Goal: Information Seeking & Learning: Learn about a topic

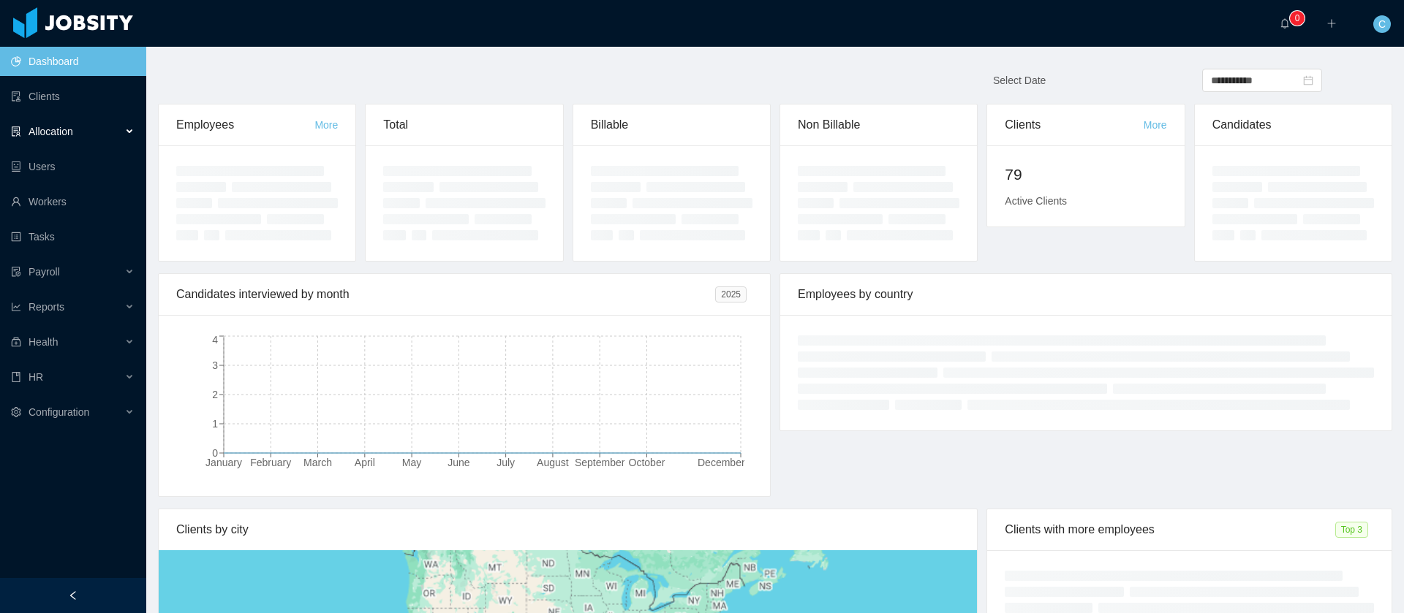
click at [98, 131] on div "Allocation" at bounding box center [73, 131] width 146 height 29
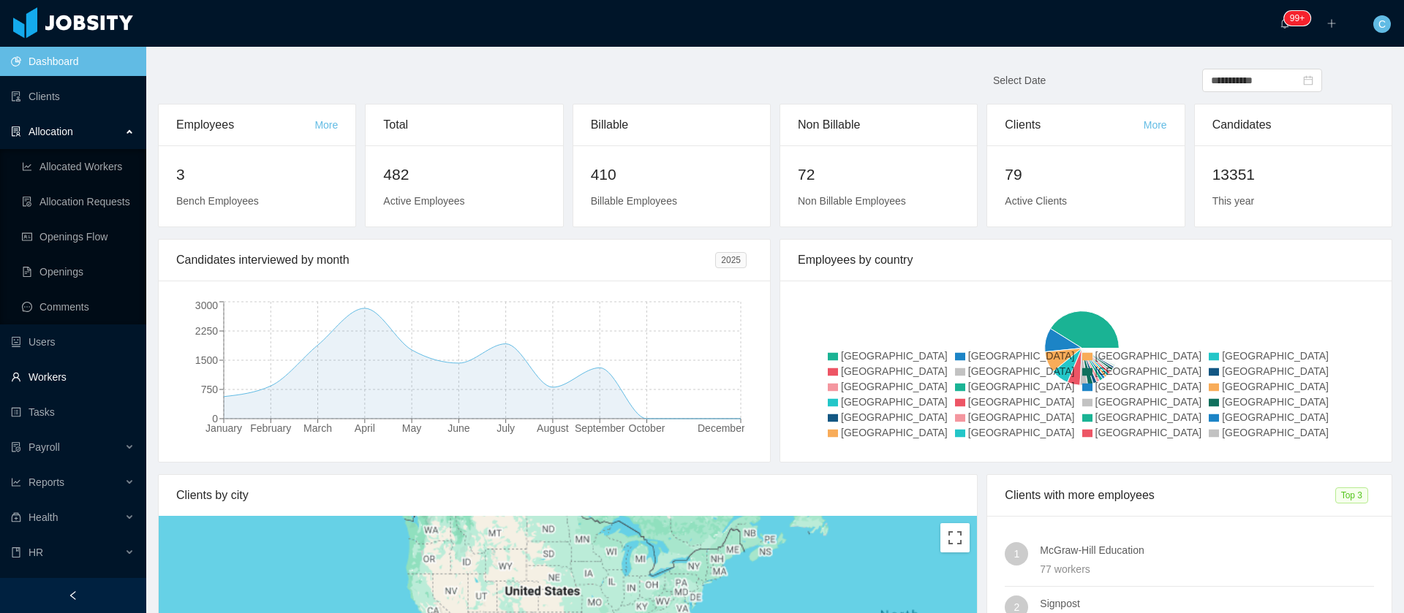
click at [57, 381] on link "Workers" at bounding box center [73, 377] width 124 height 29
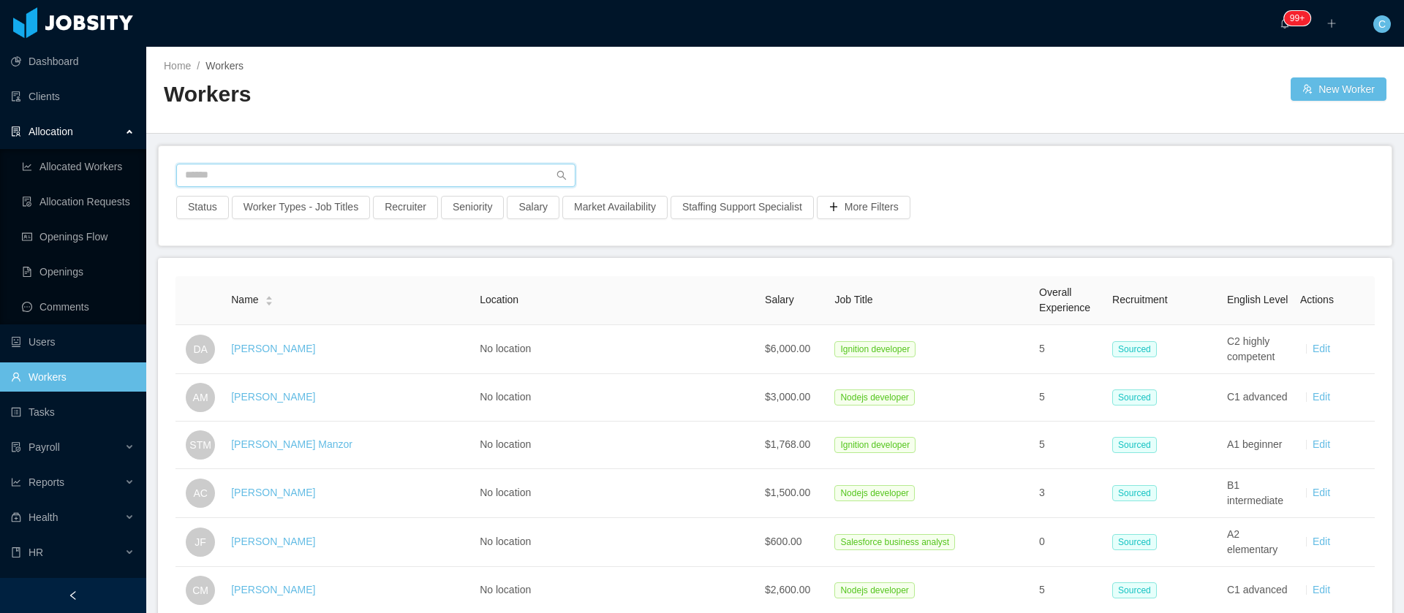
click at [215, 173] on input "text" at bounding box center [375, 175] width 399 height 23
paste input "**********"
type input "**********"
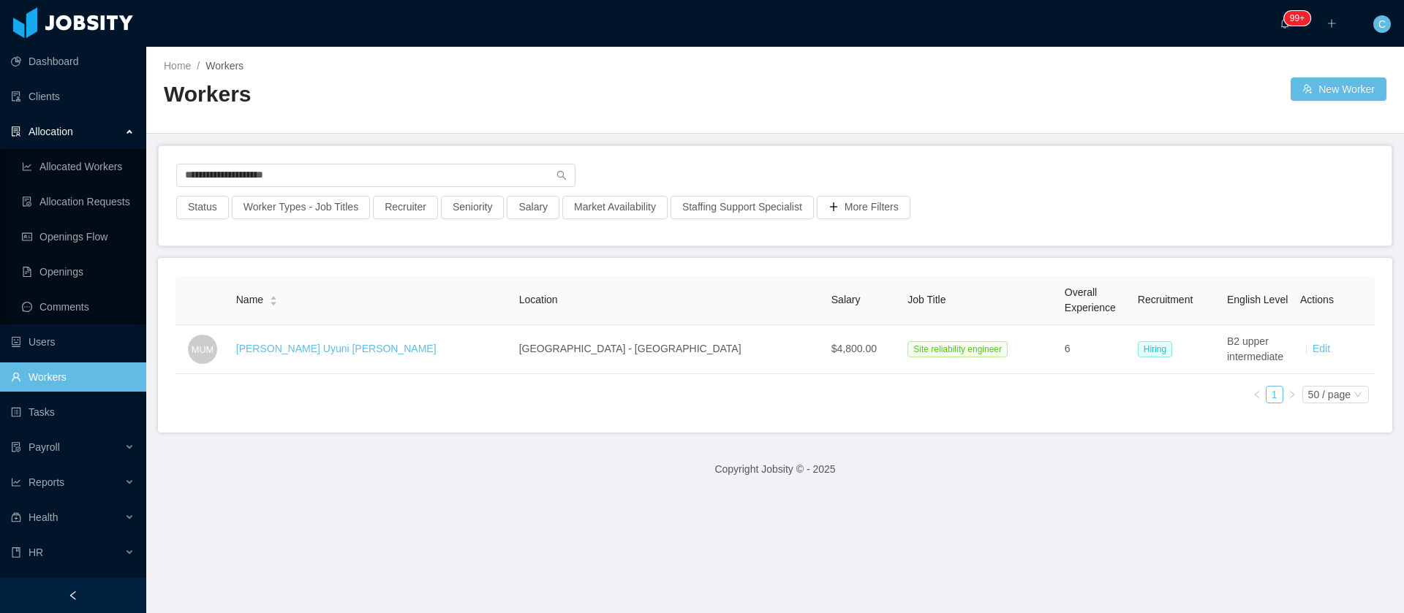
click at [331, 347] on link "Mauricio Uyuni Miranda" at bounding box center [336, 349] width 200 height 12
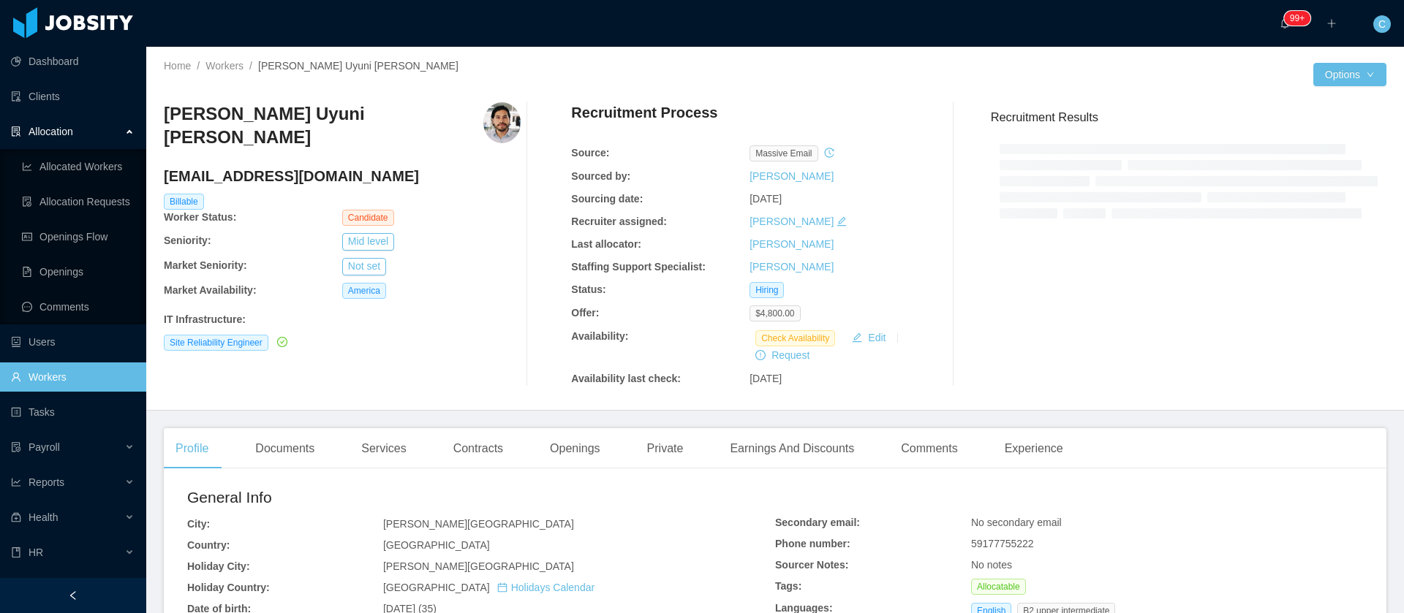
click at [477, 347] on div "Mauricio Uyuni Miranda mauri.uyuni@gmail.com Billable Worker Status: Candidate …" at bounding box center [342, 244] width 357 height 284
click at [487, 453] on div "Contracts" at bounding box center [478, 448] width 73 height 41
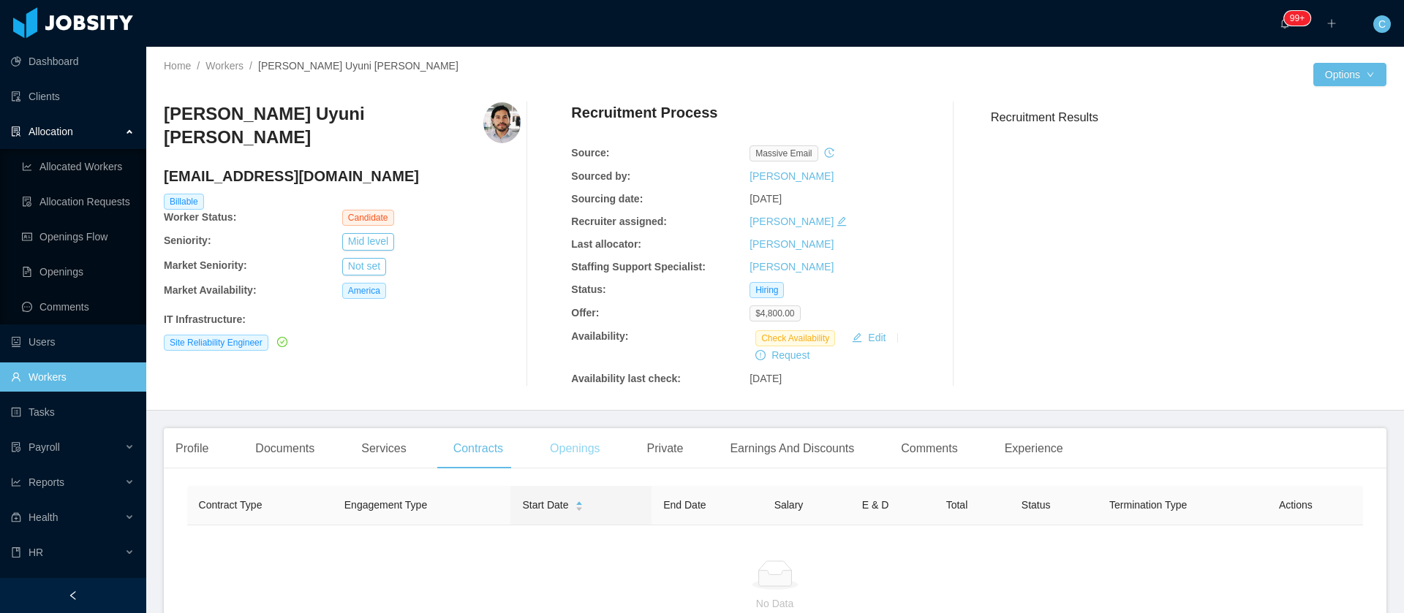
click at [556, 445] on div "Openings" at bounding box center [575, 448] width 74 height 41
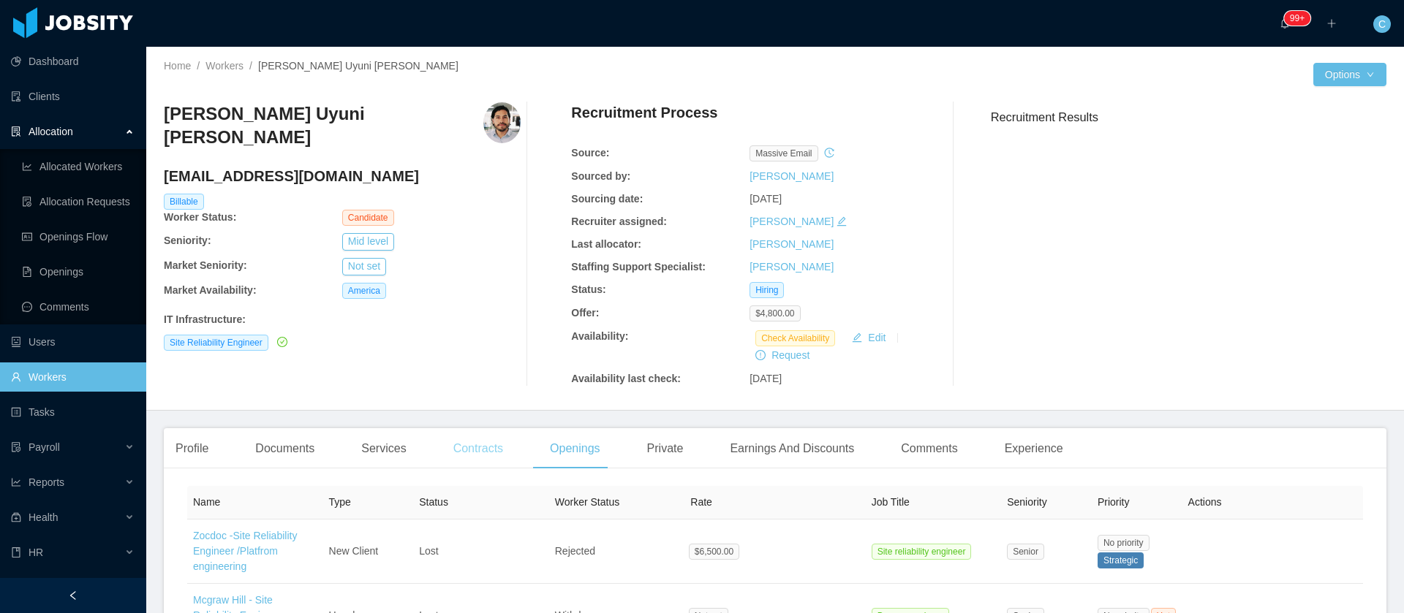
click at [466, 439] on div "Contracts" at bounding box center [478, 448] width 73 height 41
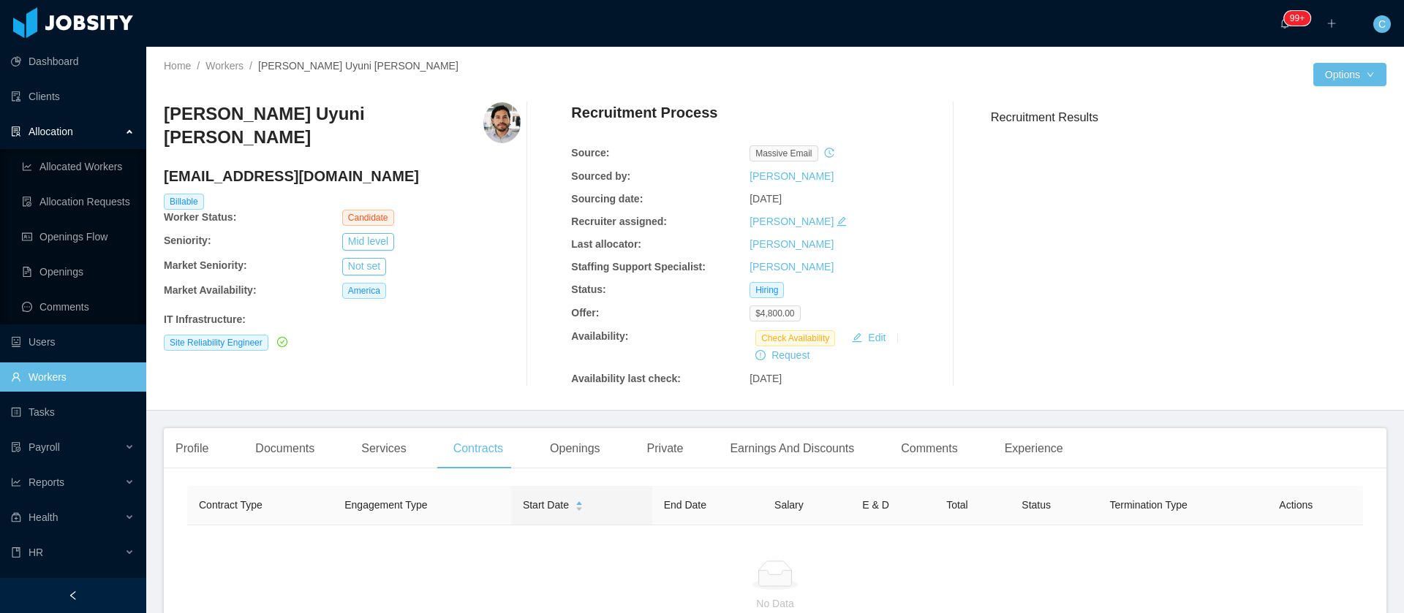
click at [49, 388] on link "Workers" at bounding box center [73, 377] width 124 height 29
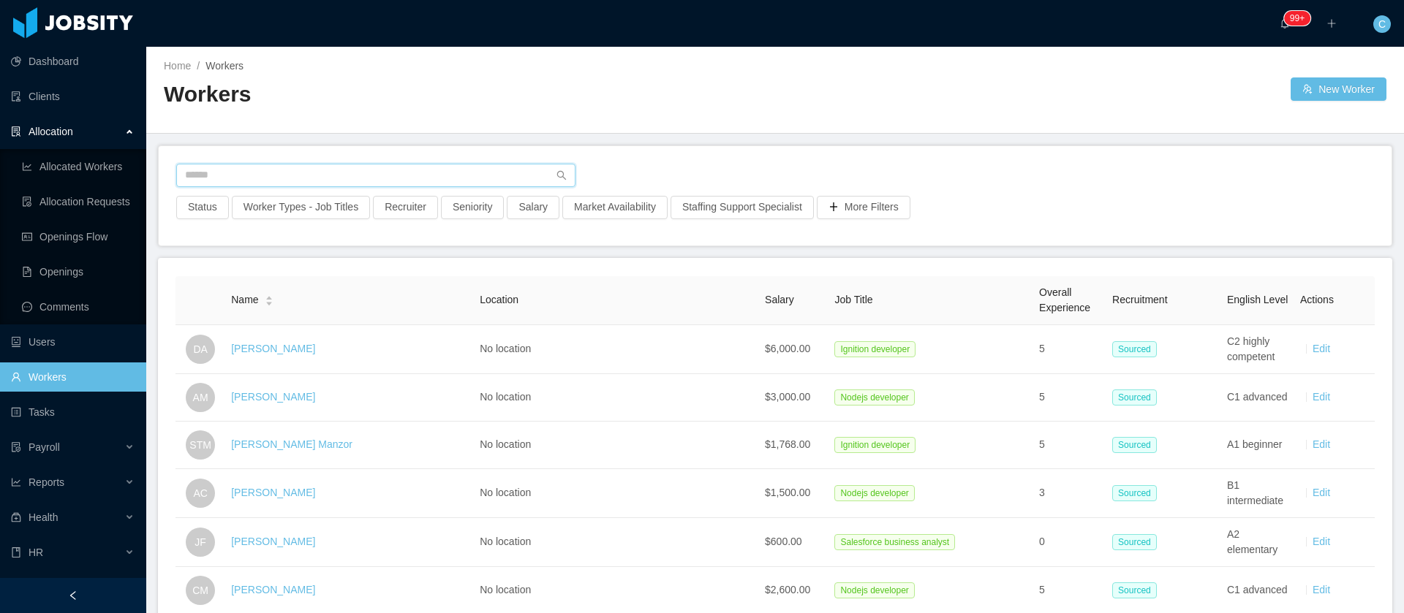
click at [259, 172] on input "text" at bounding box center [375, 175] width 399 height 23
paste input "**********"
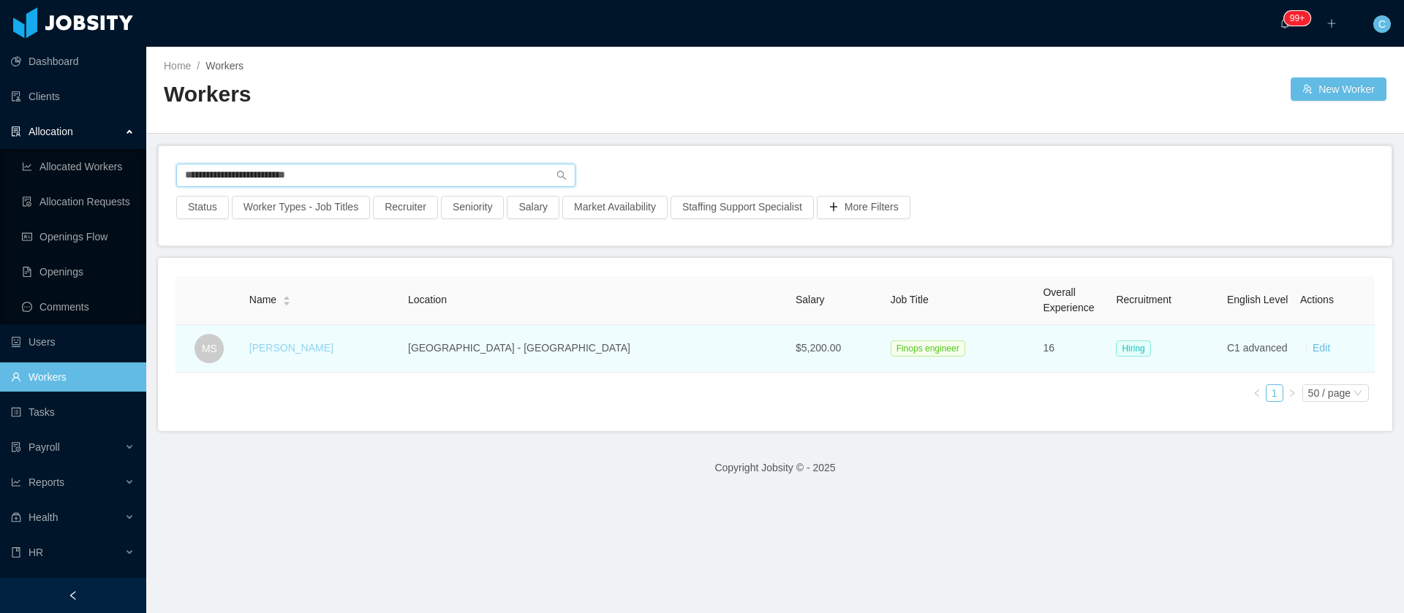
type input "**********"
click at [312, 354] on link "Matheus Santoro" at bounding box center [291, 348] width 84 height 12
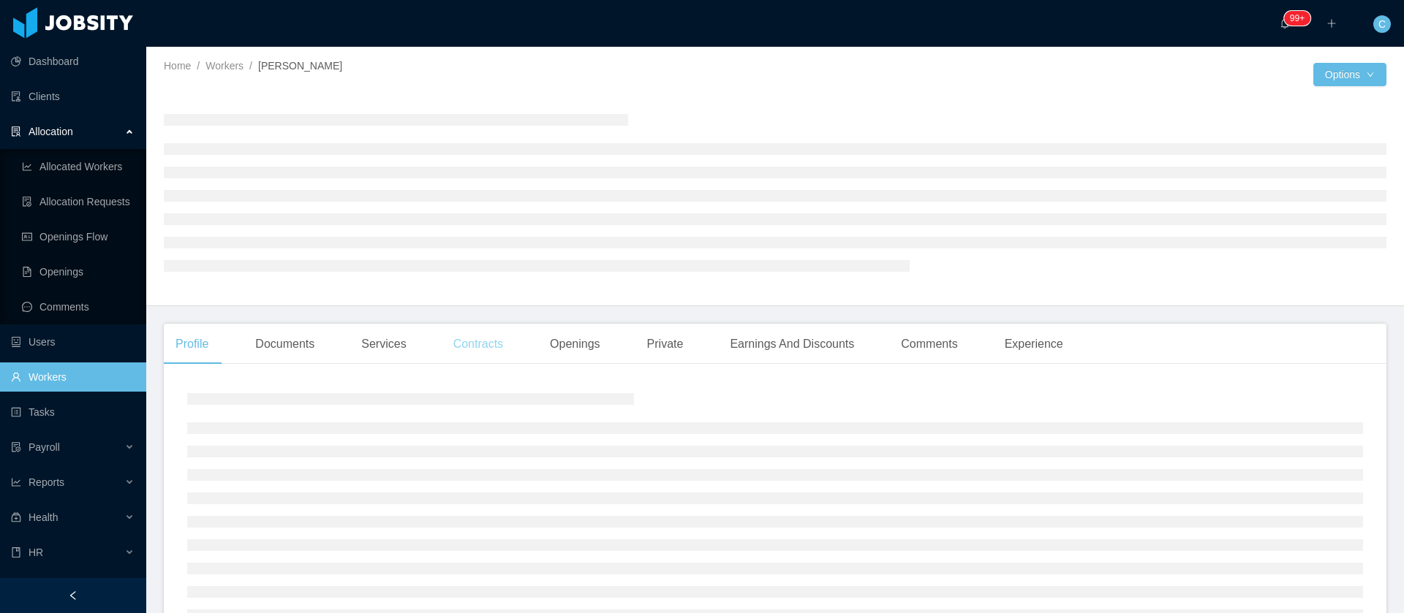
click at [485, 355] on div "Contracts" at bounding box center [478, 344] width 73 height 41
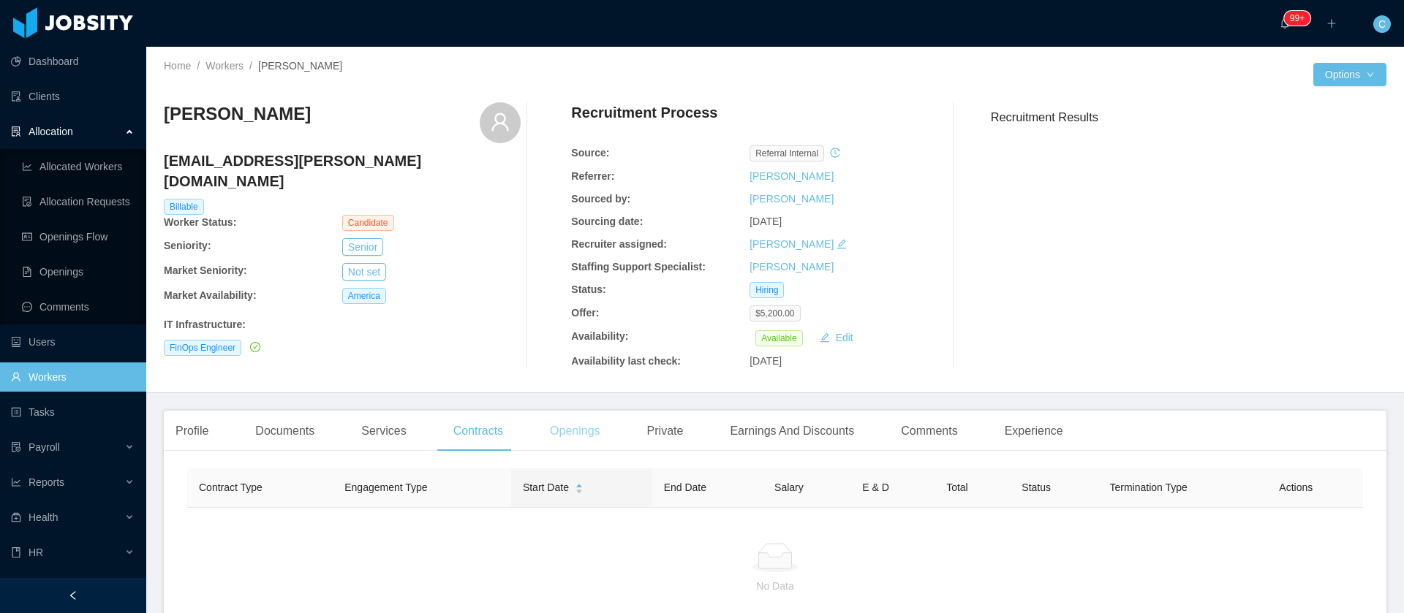
click at [556, 428] on div "Openings" at bounding box center [575, 431] width 74 height 41
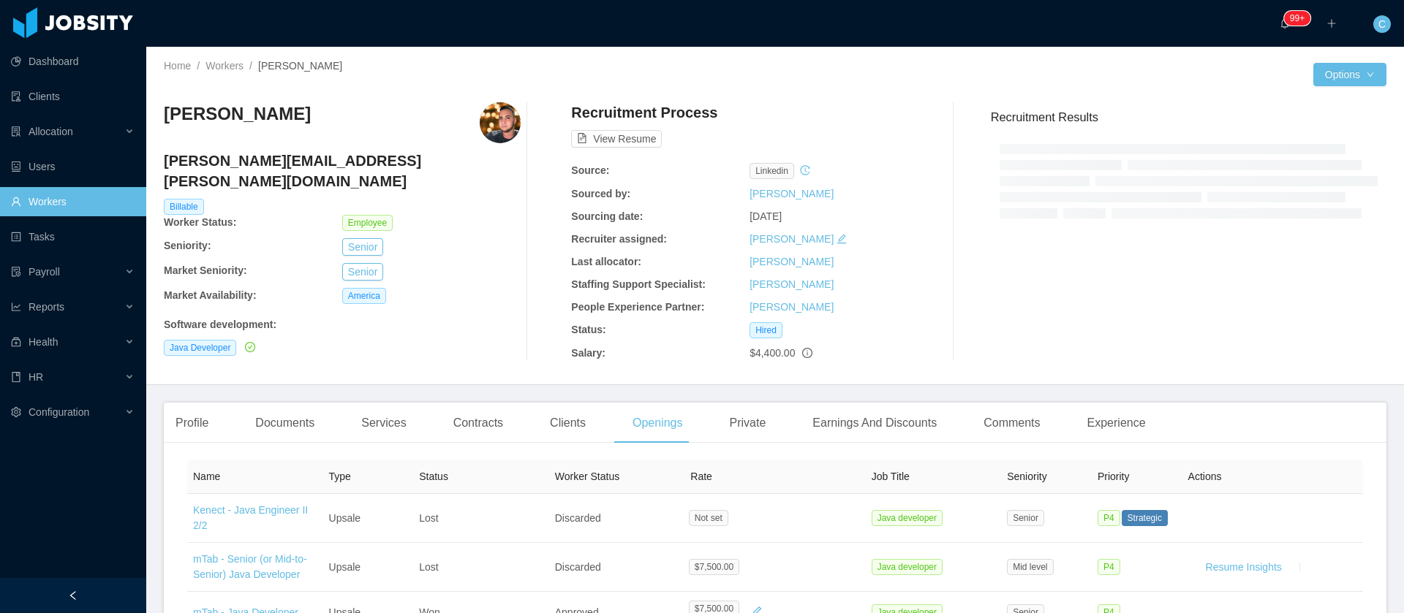
click at [559, 344] on div at bounding box center [546, 231] width 51 height 259
click at [556, 428] on div "Clients" at bounding box center [567, 423] width 59 height 41
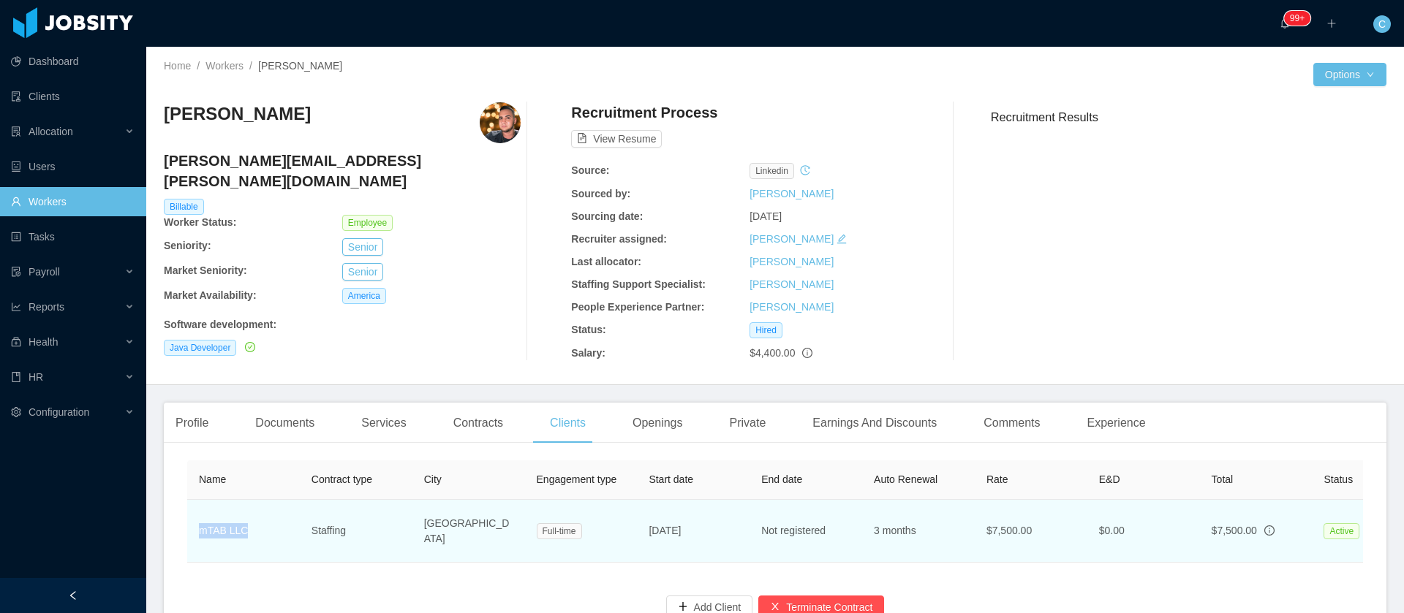
drag, startPoint x: 246, startPoint y: 535, endPoint x: 194, endPoint y: 545, distance: 52.8
click at [194, 544] on td "mTAB LLC" at bounding box center [243, 531] width 113 height 63
copy link "mTAB LLC"
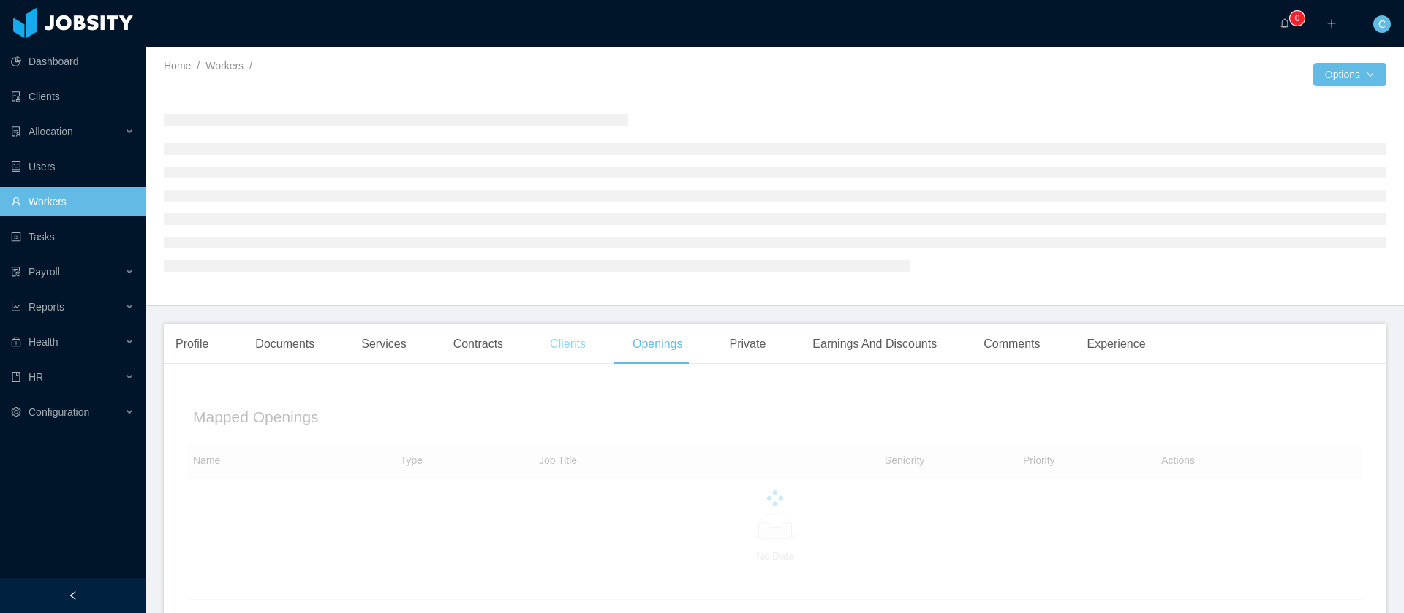
click at [540, 347] on div "Clients" at bounding box center [567, 344] width 59 height 41
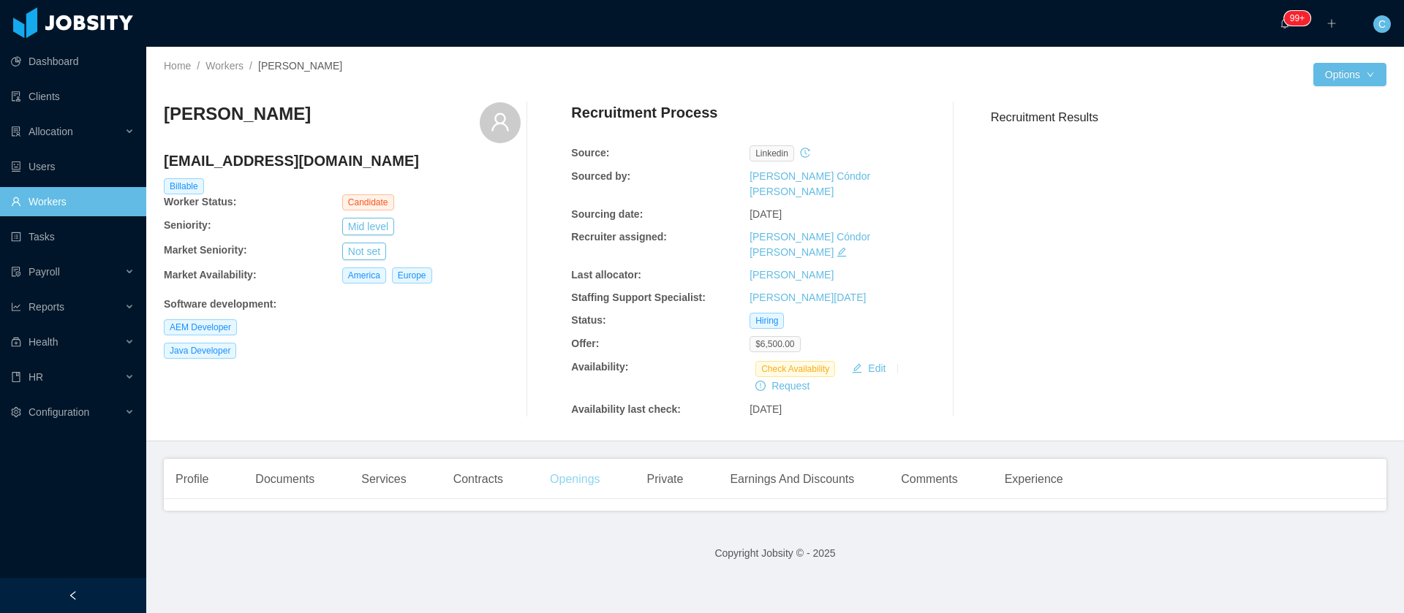
click at [577, 459] on div "Openings" at bounding box center [575, 479] width 74 height 41
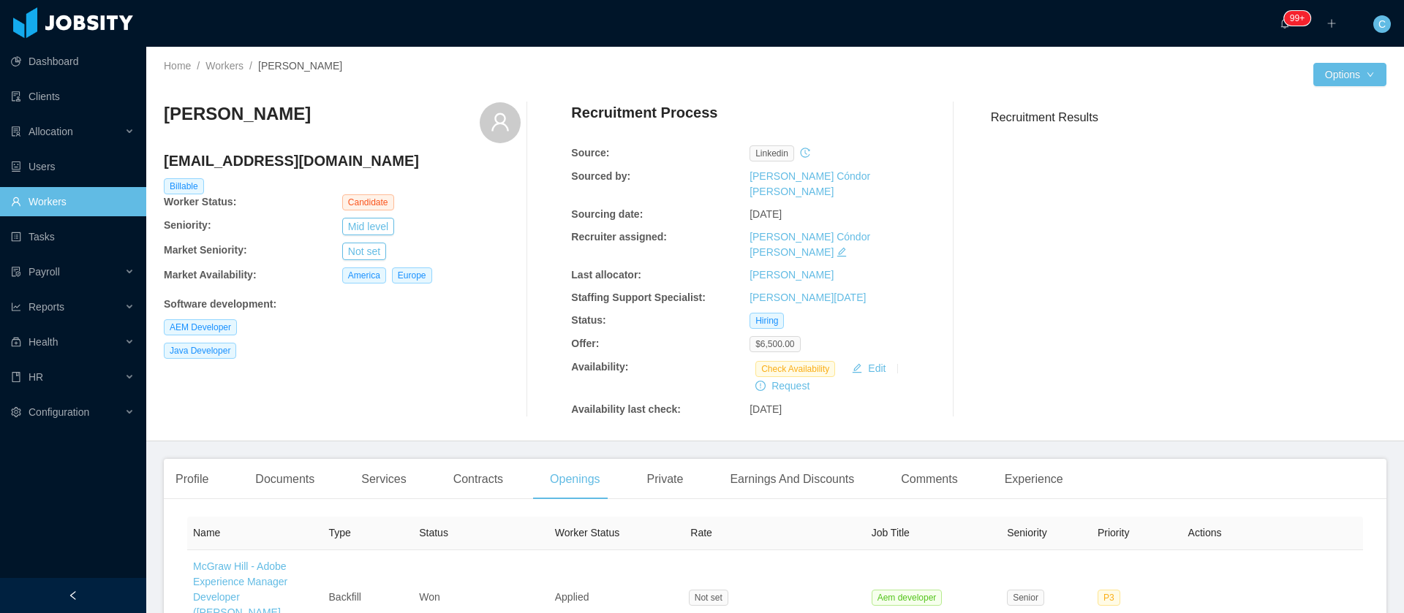
scroll to position [219, 0]
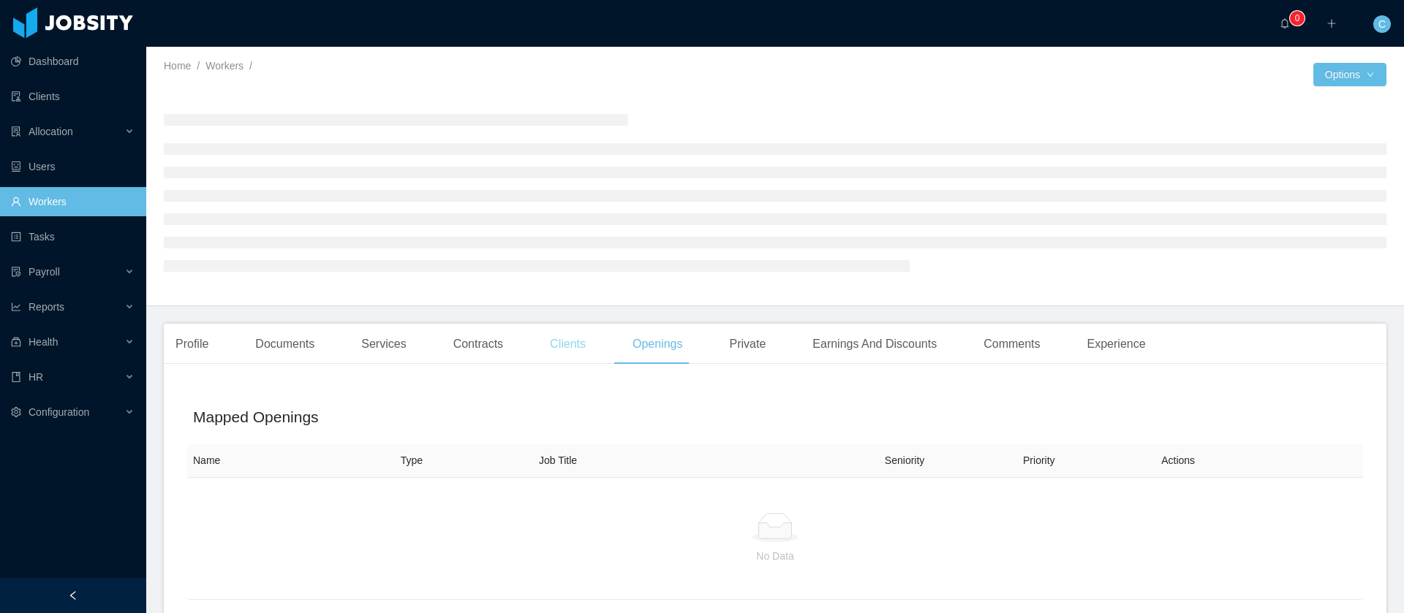
click at [553, 341] on div "Clients" at bounding box center [567, 344] width 59 height 41
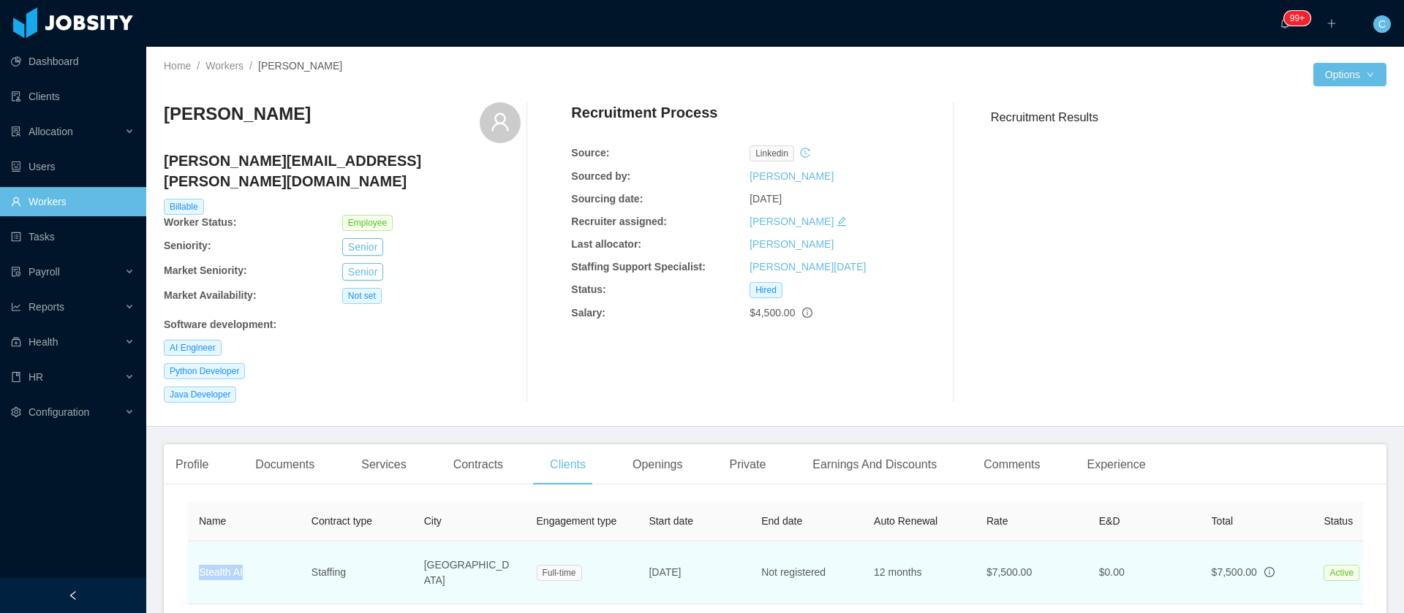
drag, startPoint x: 249, startPoint y: 554, endPoint x: 196, endPoint y: 564, distance: 53.6
click at [196, 564] on td "Stealth AI" at bounding box center [243, 573] width 113 height 63
copy link "Stealth AI"
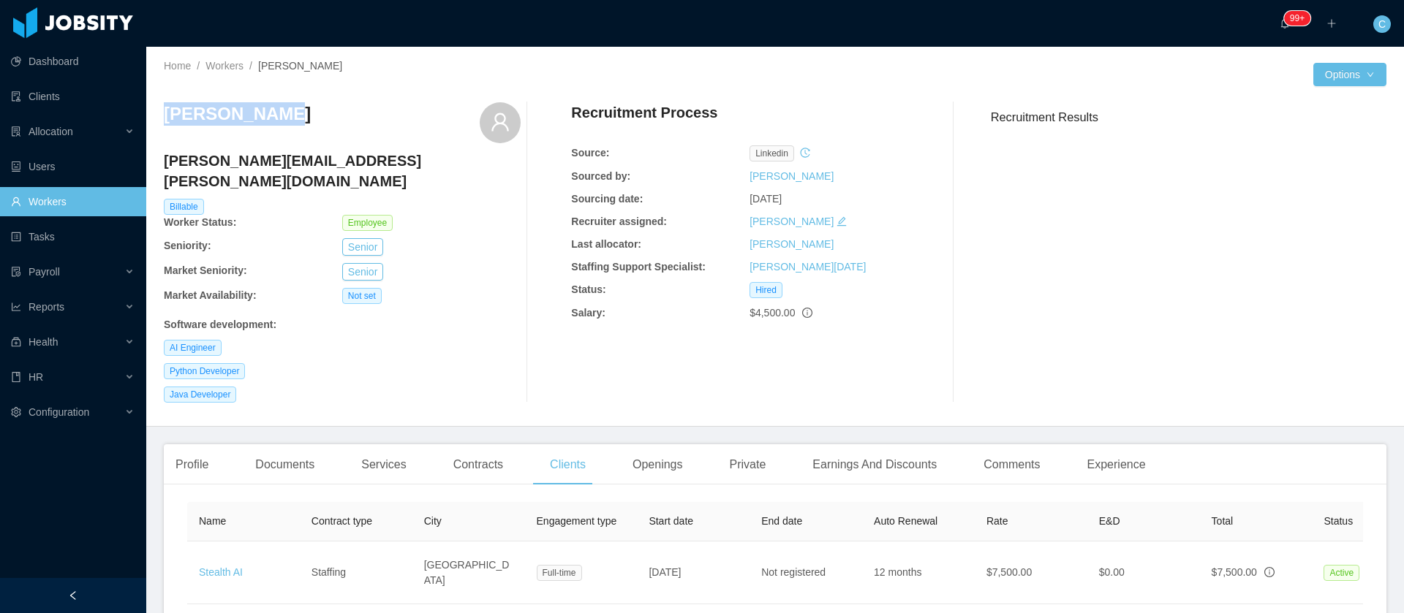
drag, startPoint x: 260, startPoint y: 116, endPoint x: 161, endPoint y: 120, distance: 98.8
click at [161, 120] on div "Home / Workers / Danilo Silva / Options Danilo Silva danilo.silva@jobsity.com B…" at bounding box center [775, 237] width 1258 height 380
copy h3 "Danilo Silva"
click at [366, 445] on div "Services" at bounding box center [383, 465] width 68 height 41
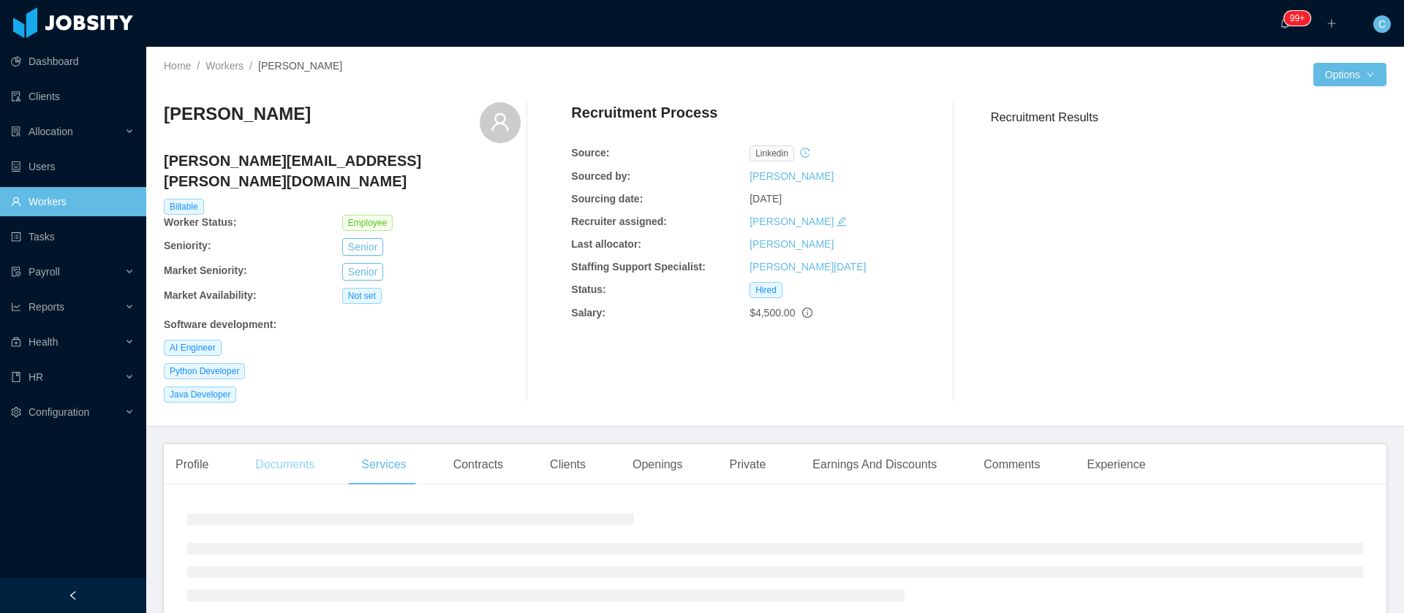
click at [297, 451] on div "Documents" at bounding box center [284, 465] width 83 height 41
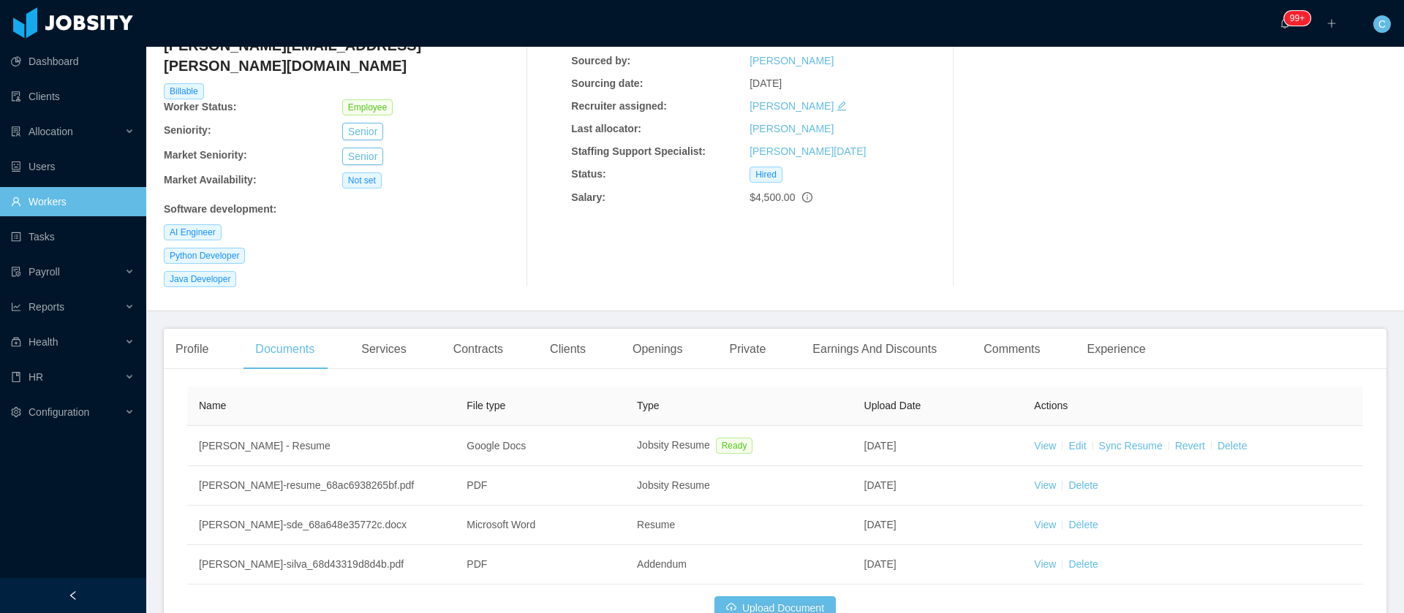
scroll to position [193, 0]
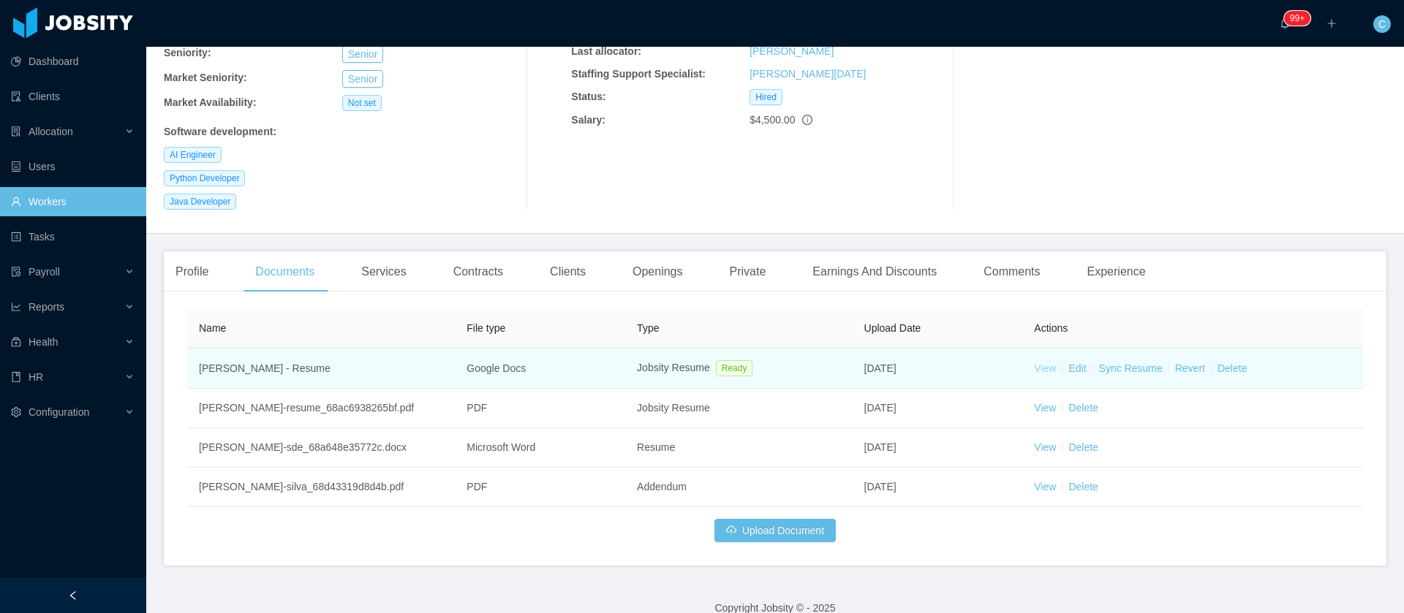
click at [1034, 363] on link "View" at bounding box center [1045, 369] width 22 height 12
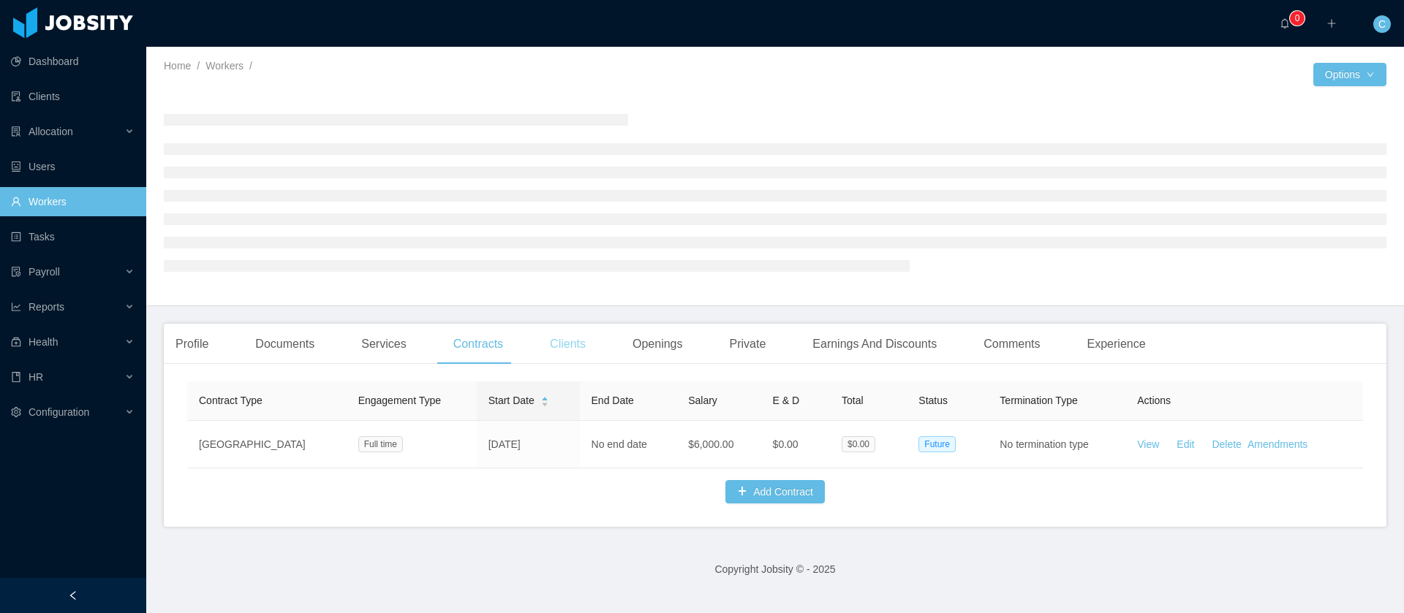
click at [566, 343] on div "Clients" at bounding box center [567, 344] width 59 height 41
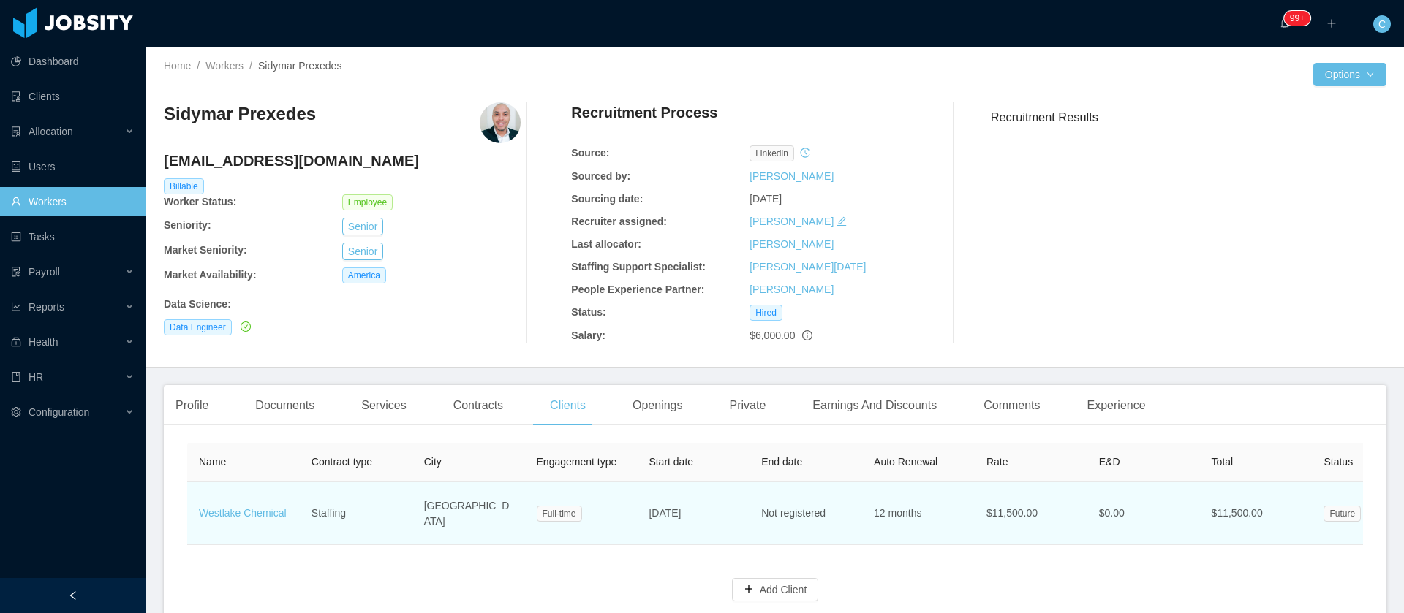
drag, startPoint x: 675, startPoint y: 518, endPoint x: 651, endPoint y: 519, distance: 23.4
click at [651, 519] on td "Oct 6th, 2025" at bounding box center [693, 514] width 113 height 63
copy span "Oct 6th, 2025"
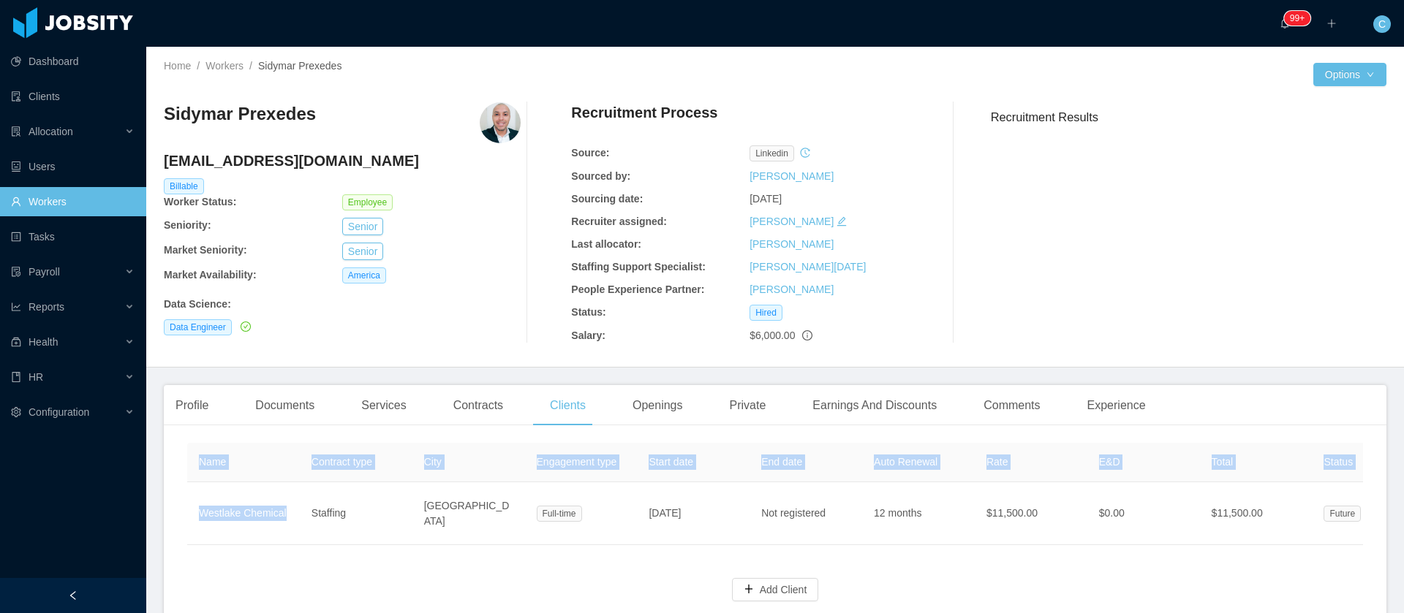
drag, startPoint x: 291, startPoint y: 526, endPoint x: 186, endPoint y: 526, distance: 104.6
click at [186, 525] on div "Name Contract type City Engagement type Start date End date Auto Renewal Rate E…" at bounding box center [775, 531] width 1222 height 188
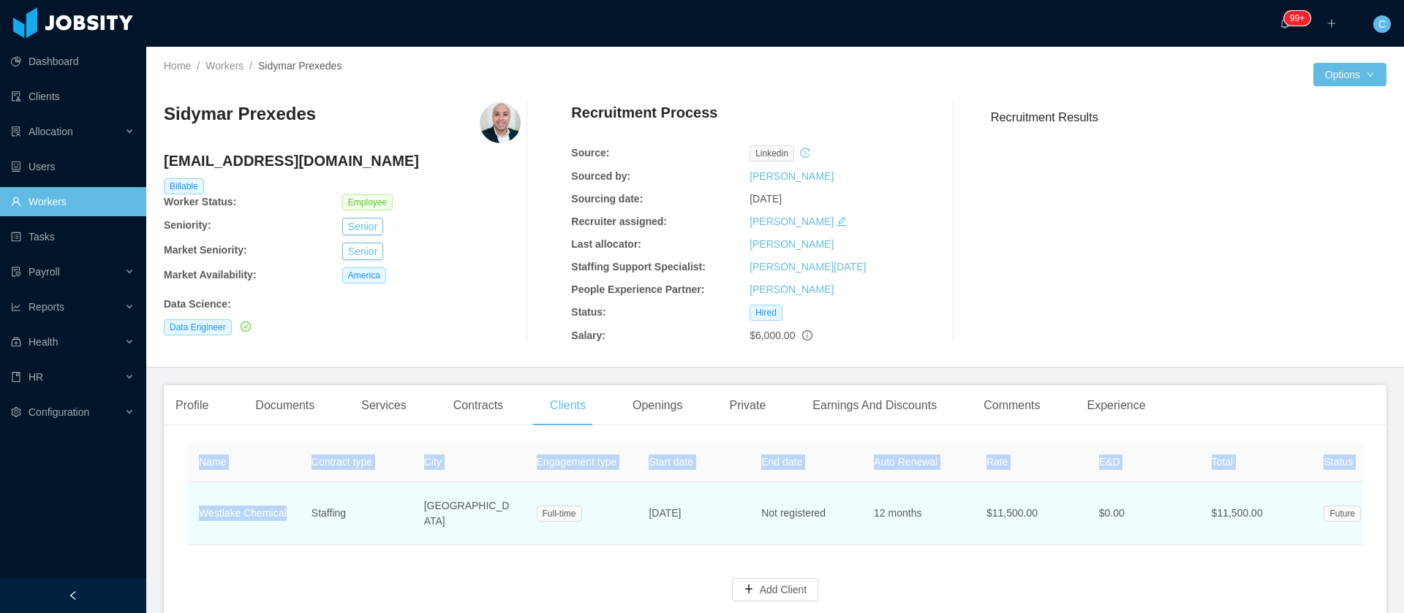
scroll to position [0, 3]
click at [287, 520] on td "Westlake Chemical" at bounding box center [240, 514] width 113 height 63
drag, startPoint x: 287, startPoint y: 521, endPoint x: 200, endPoint y: 524, distance: 87.1
click at [200, 523] on td "Westlake Chemical" at bounding box center [243, 514] width 113 height 63
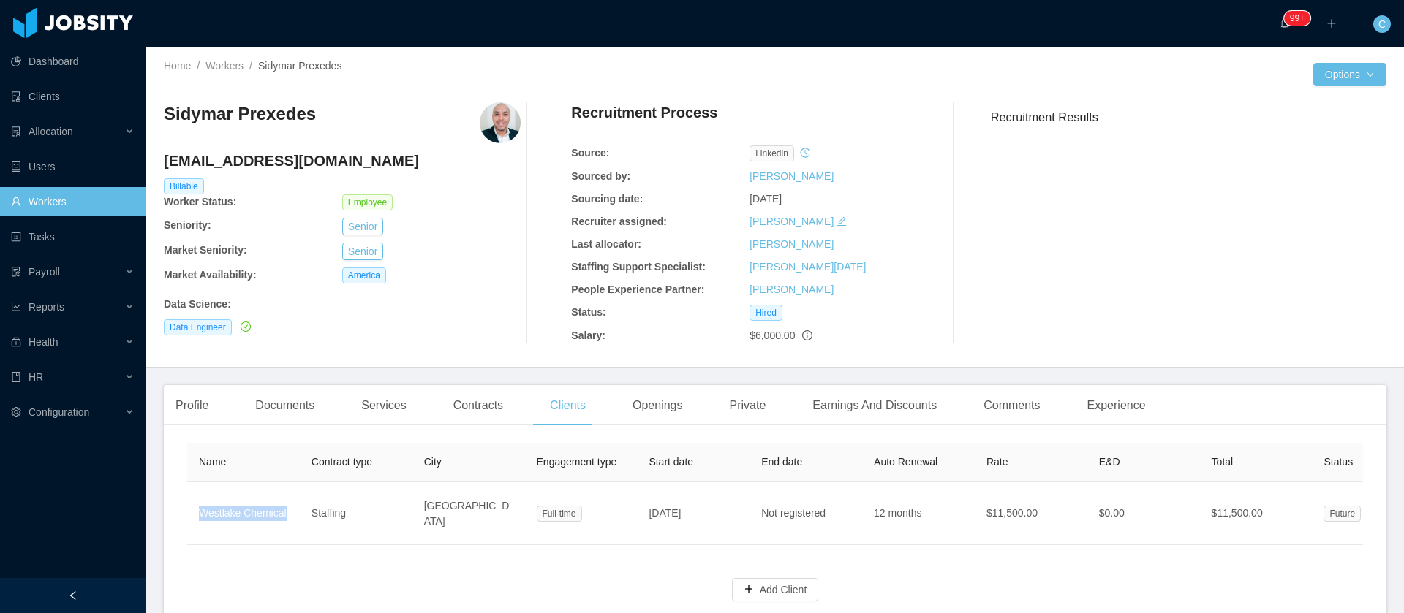
copy link "Westlake Chemical"
click at [303, 401] on div "Documents" at bounding box center [284, 405] width 83 height 41
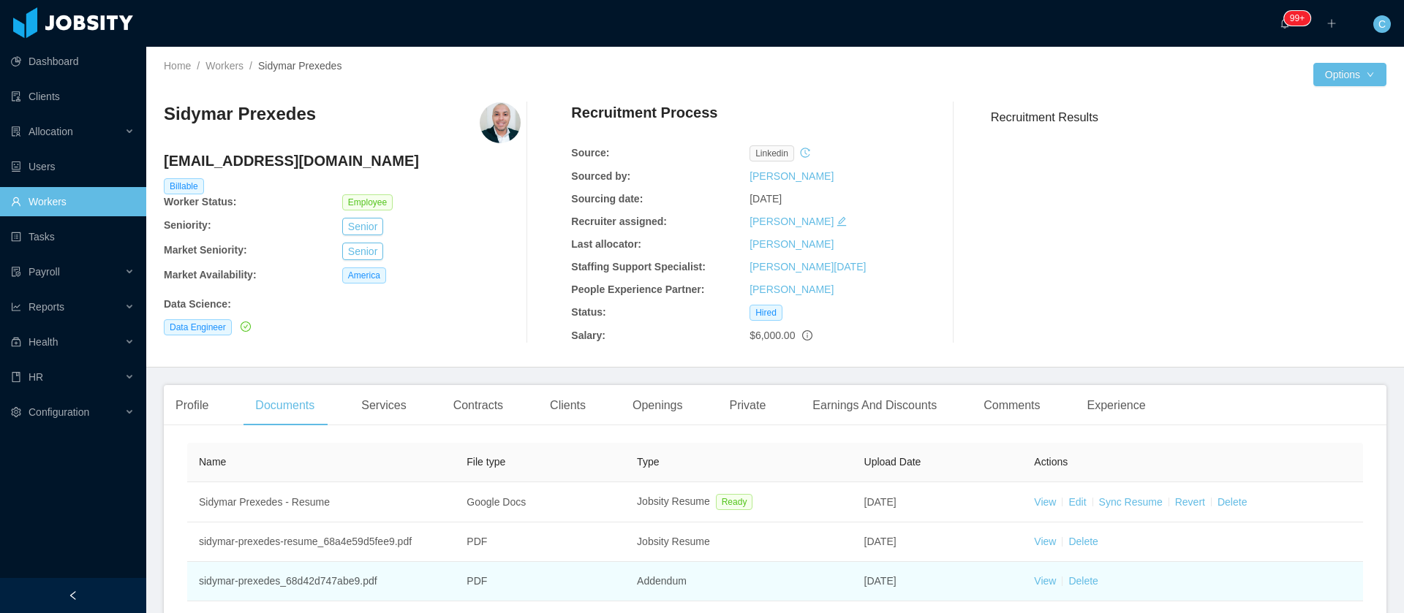
scroll to position [110, 0]
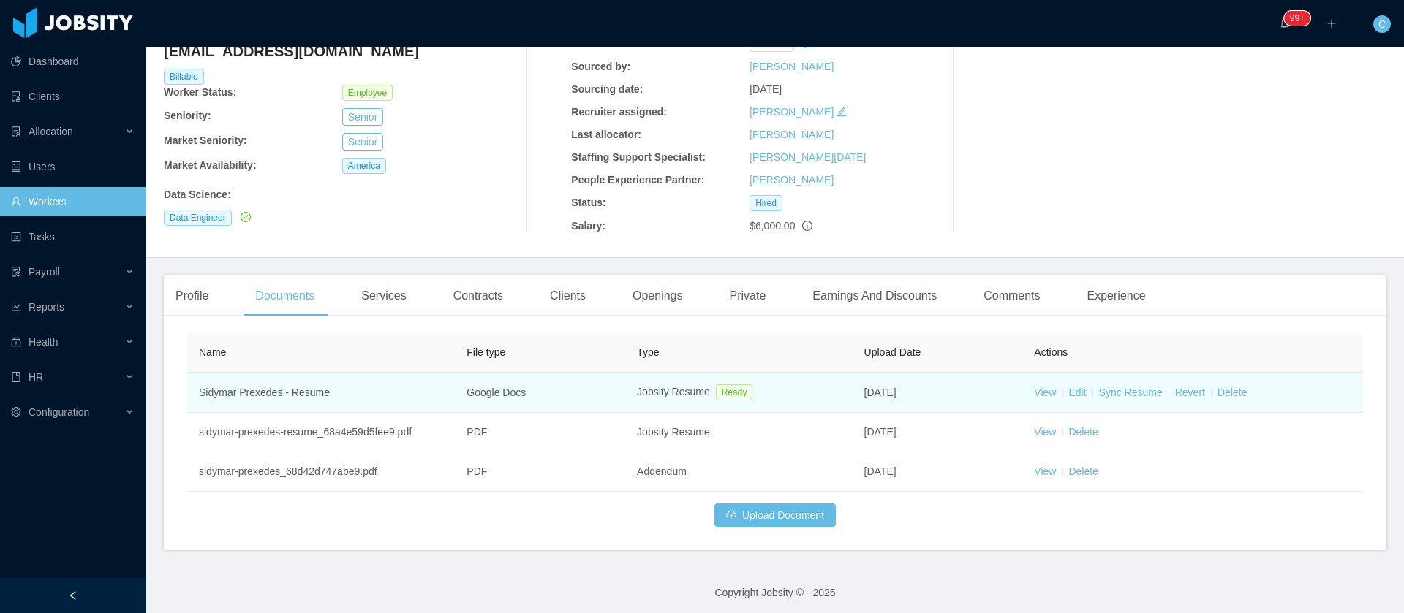
click at [1045, 390] on td "View Edit Sync Resume Revert Delete" at bounding box center [1192, 393] width 341 height 40
click at [1035, 397] on link "View" at bounding box center [1045, 393] width 22 height 12
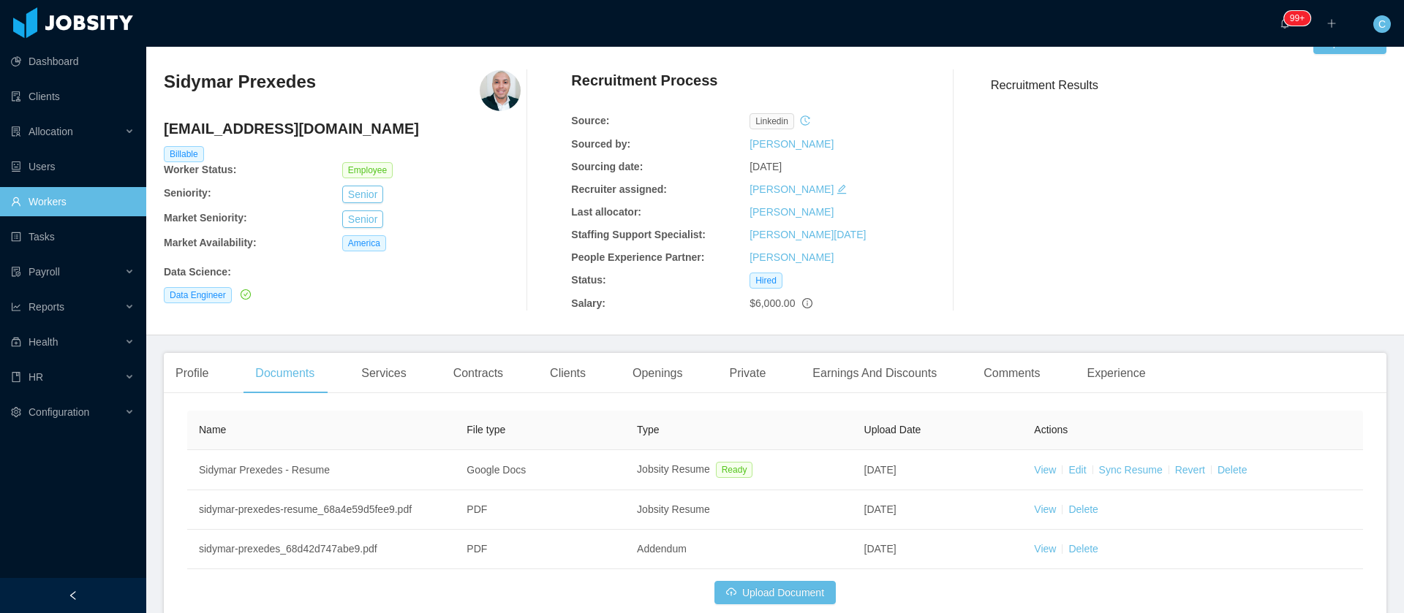
scroll to position [0, 0]
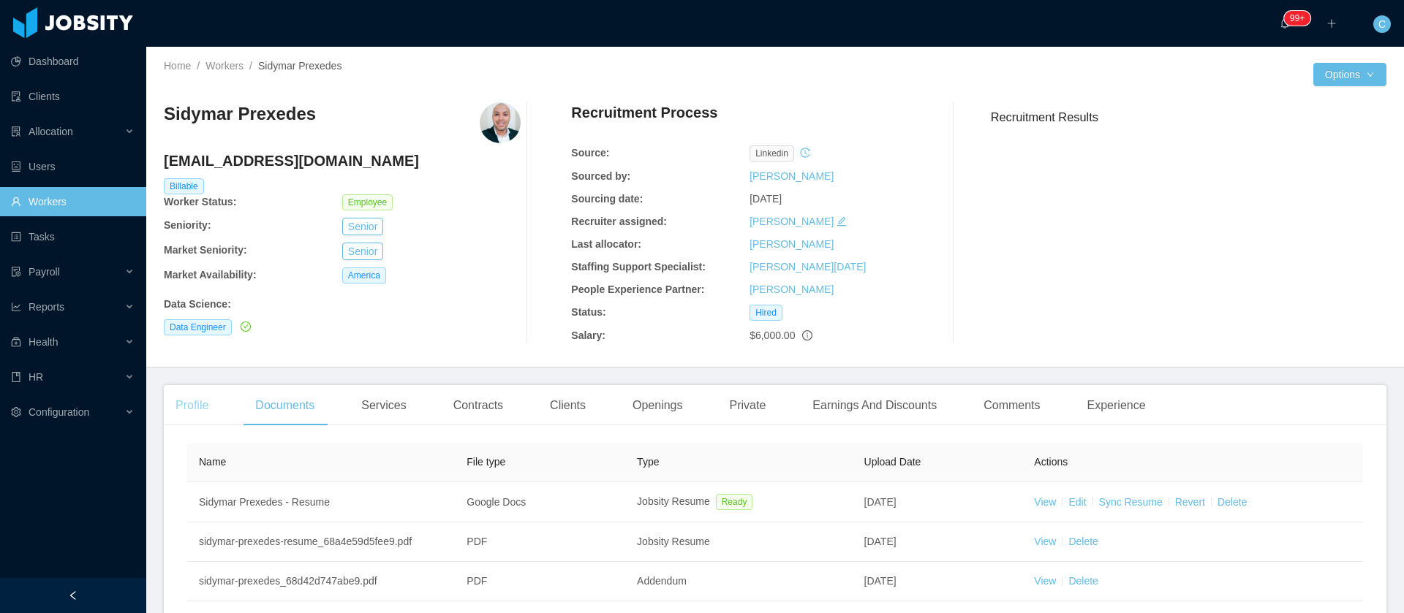
click at [208, 415] on div "Profile" at bounding box center [192, 405] width 56 height 41
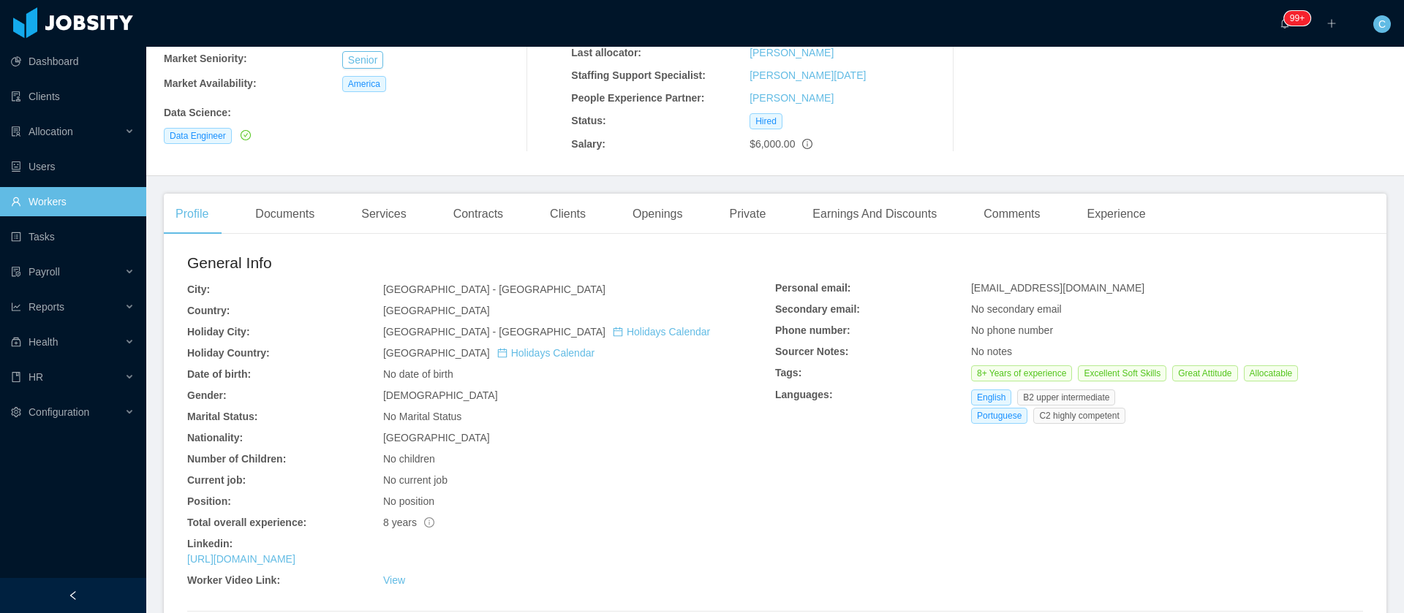
scroll to position [329, 0]
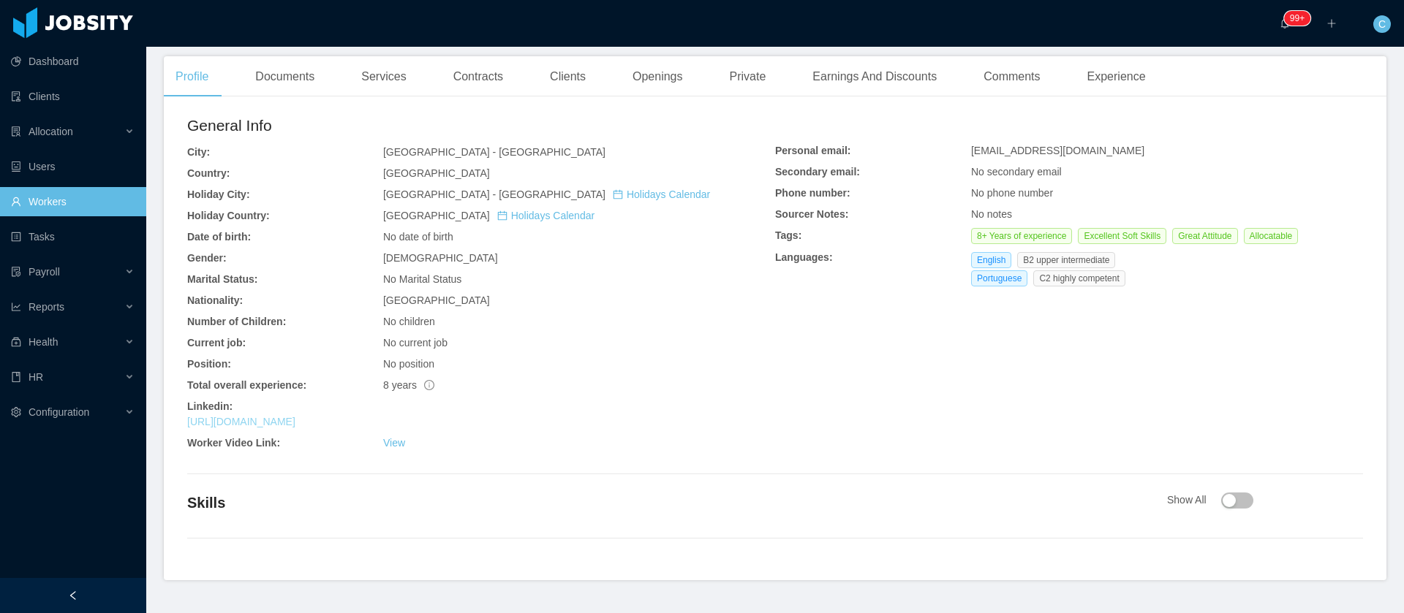
click at [295, 416] on link "https://www.linkedin.com/in/sidymar-prexedes" at bounding box center [241, 422] width 108 height 12
drag, startPoint x: 297, startPoint y: 150, endPoint x: 306, endPoint y: 124, distance: 28.0
click at [296, 150] on div "City:" at bounding box center [285, 152] width 196 height 15
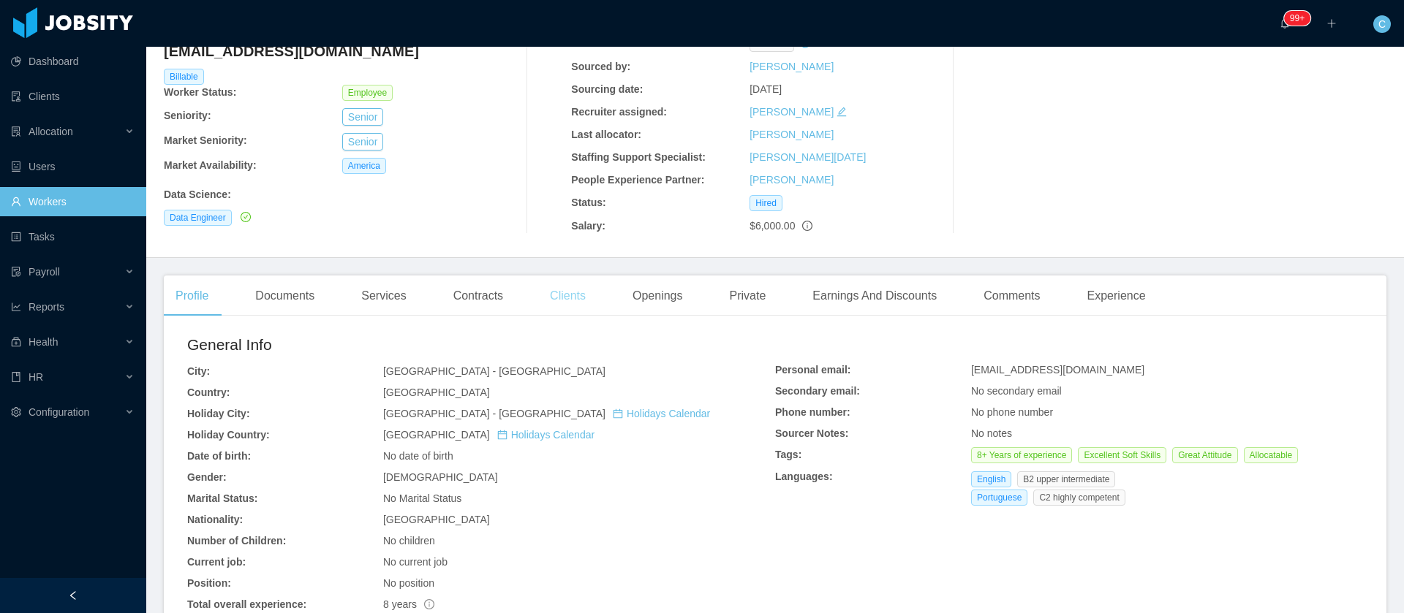
click at [556, 298] on div "Clients" at bounding box center [567, 296] width 59 height 41
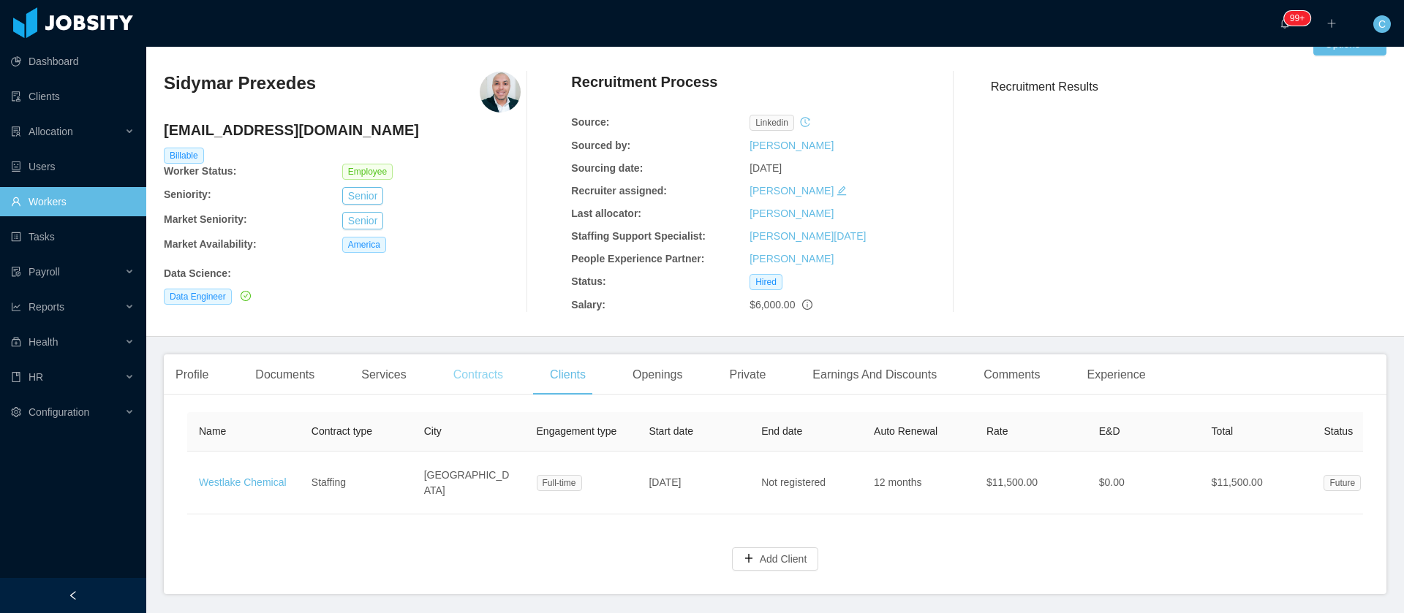
scroll to position [97, 0]
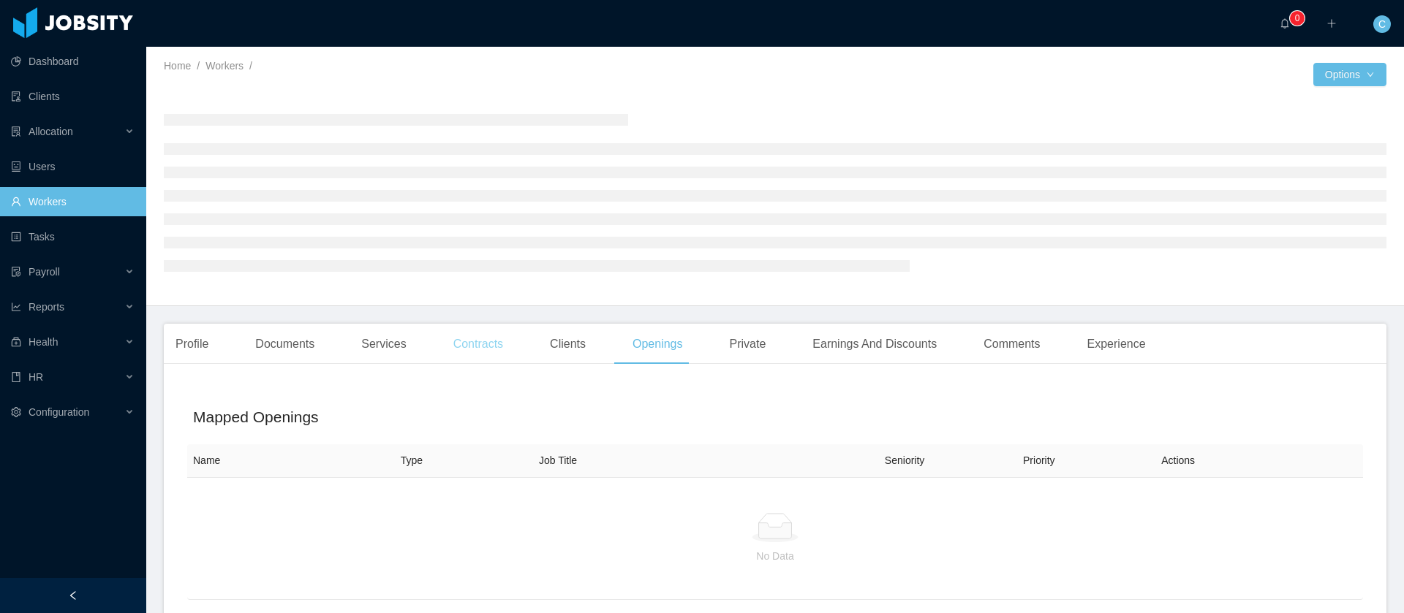
click at [494, 342] on div "Contracts" at bounding box center [478, 344] width 73 height 41
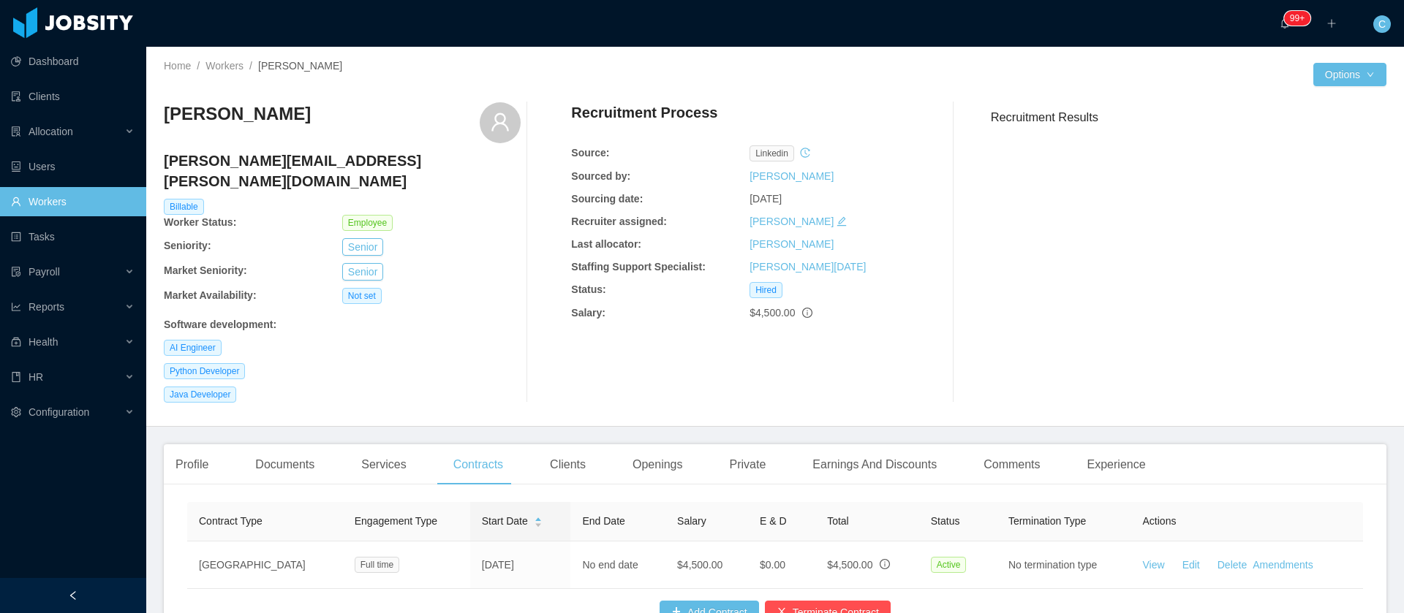
click at [585, 449] on div "Clients" at bounding box center [567, 465] width 59 height 41
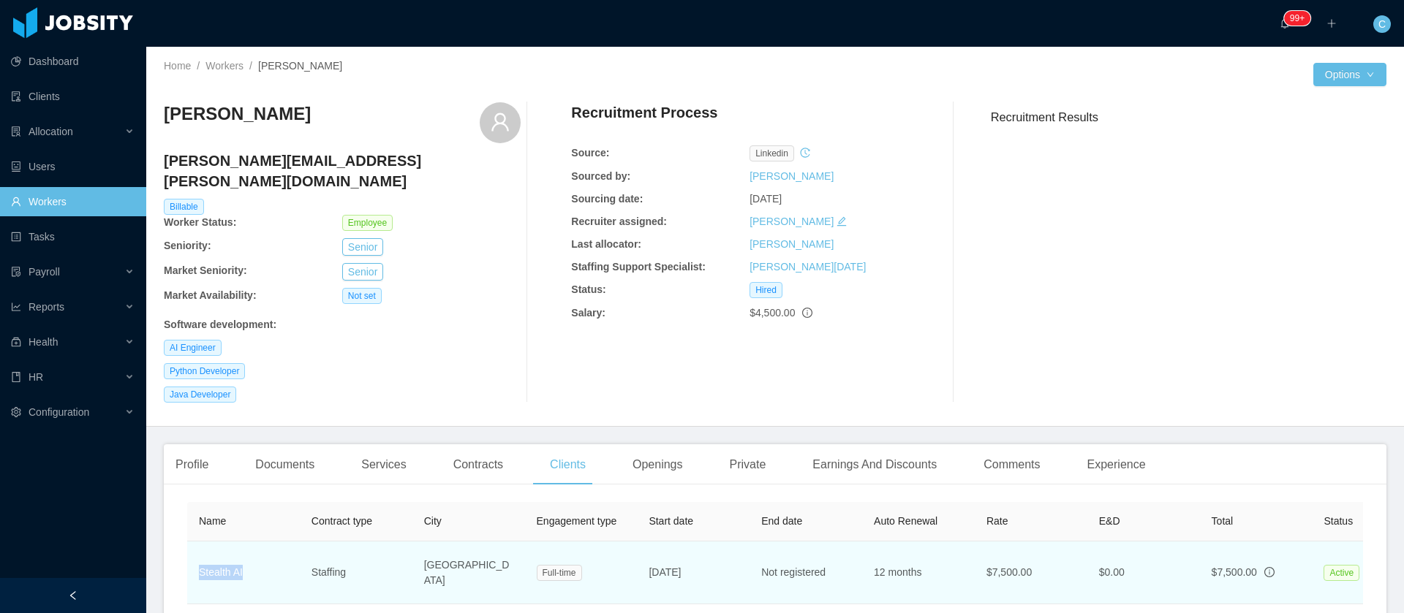
drag, startPoint x: 243, startPoint y: 453, endPoint x: 196, endPoint y: 554, distance: 111.2
click at [196, 554] on td "Stealth AI" at bounding box center [243, 573] width 113 height 63
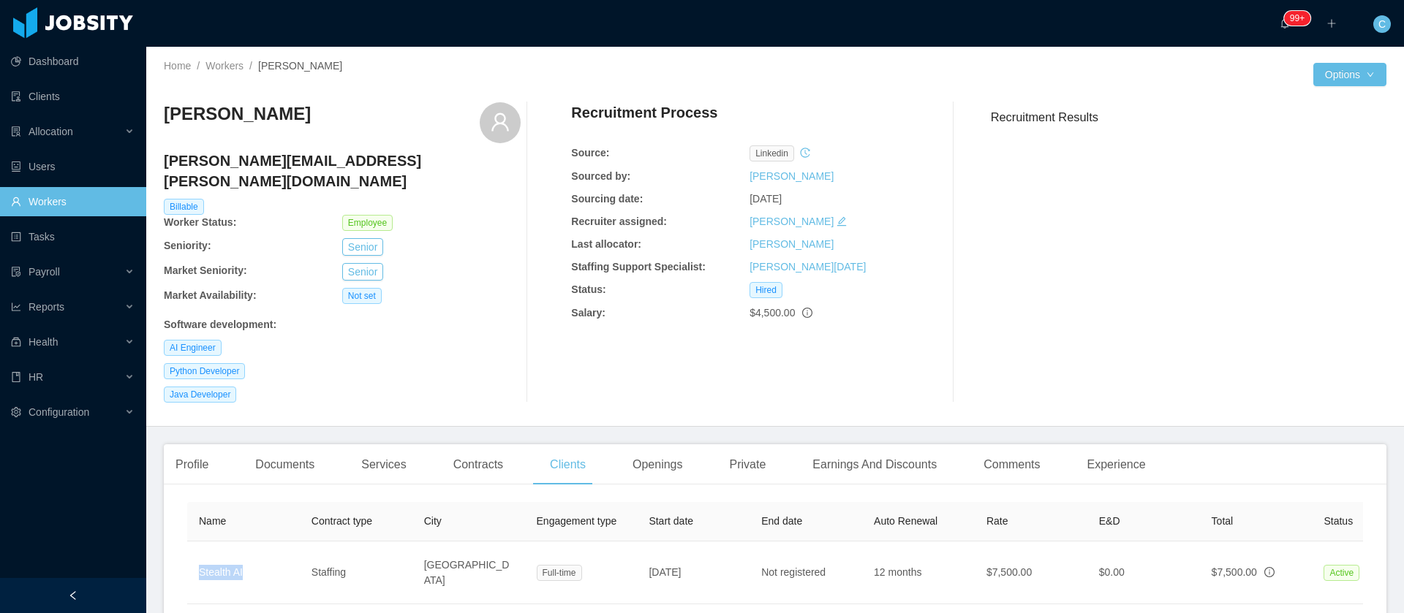
copy link "Stealth AI"
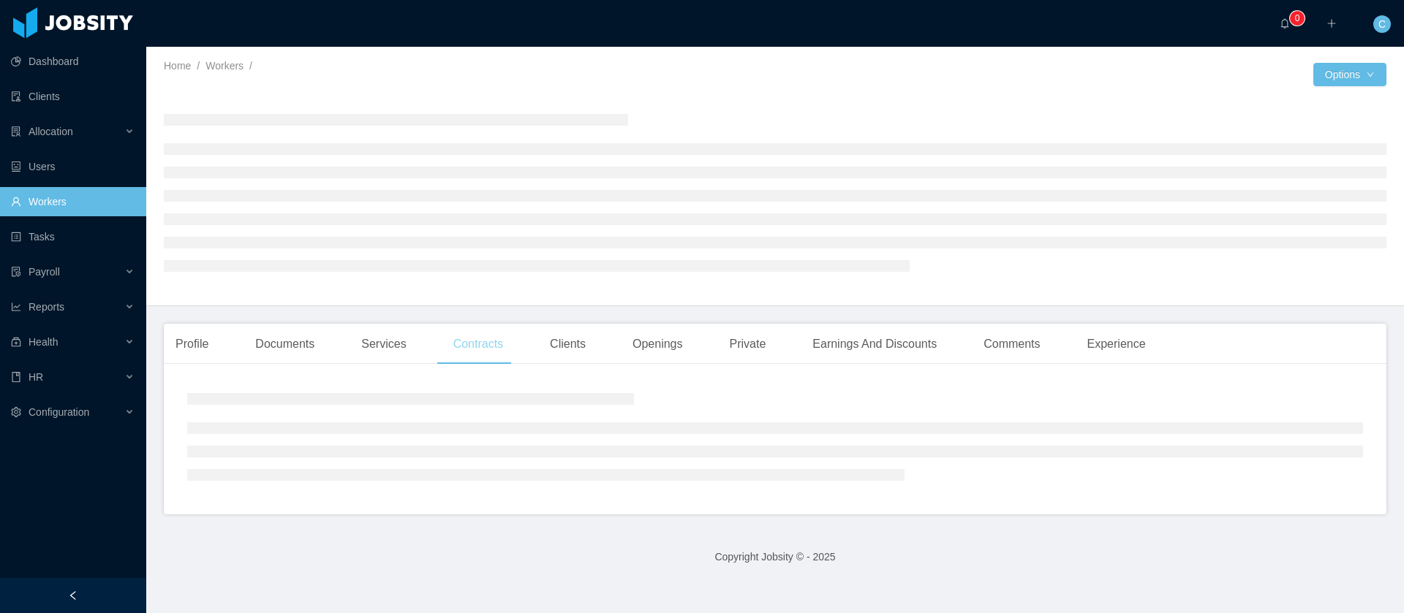
drag, startPoint x: 501, startPoint y: 346, endPoint x: 617, endPoint y: 330, distance: 117.3
click at [501, 347] on div "Contracts" at bounding box center [478, 344] width 73 height 41
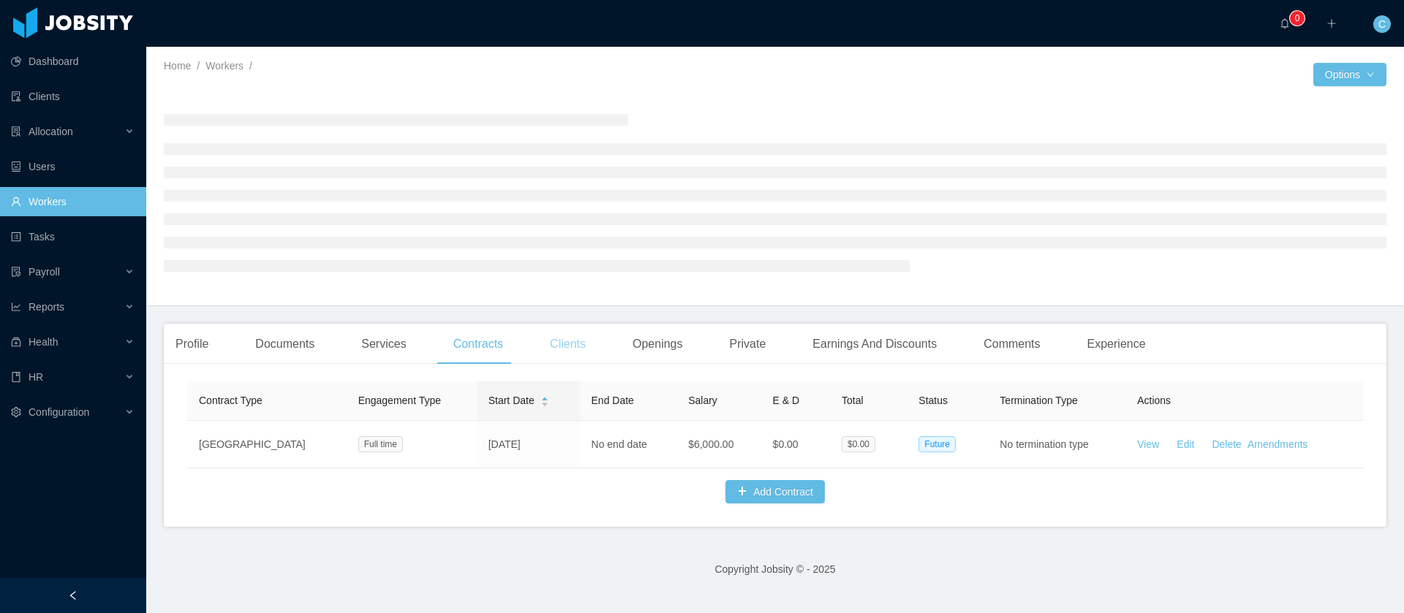
click at [585, 347] on div "Clients" at bounding box center [567, 344] width 59 height 41
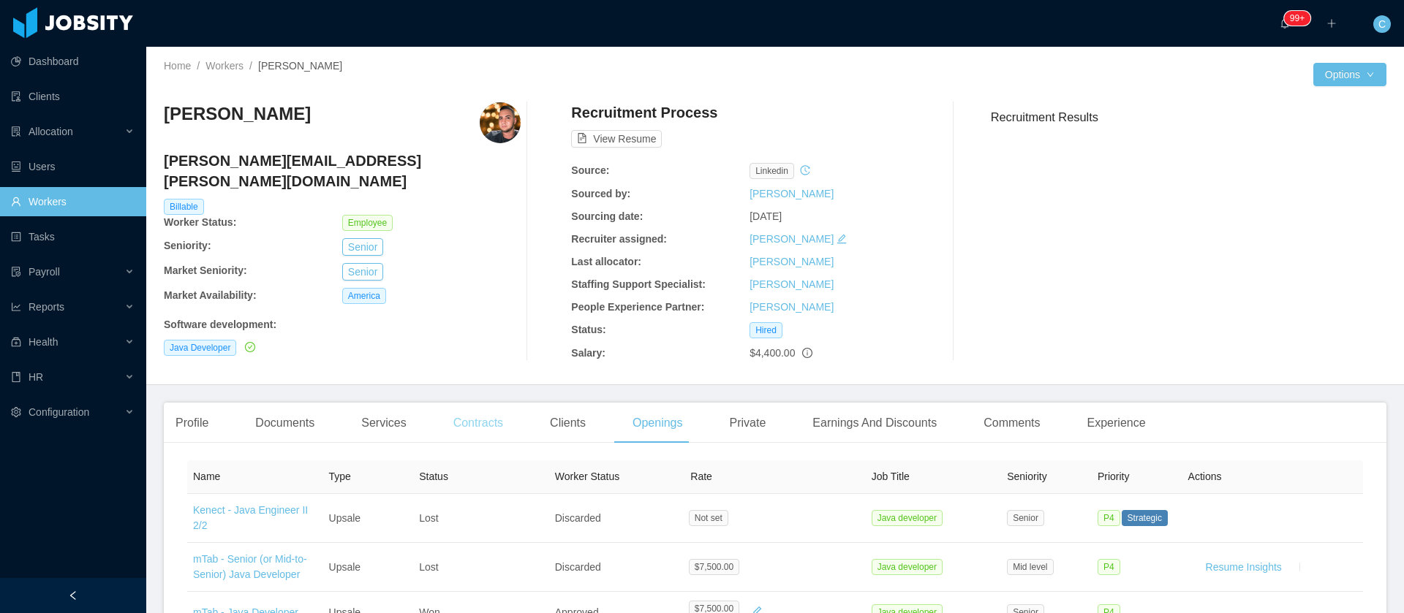
click at [468, 432] on div "Contracts" at bounding box center [478, 423] width 73 height 41
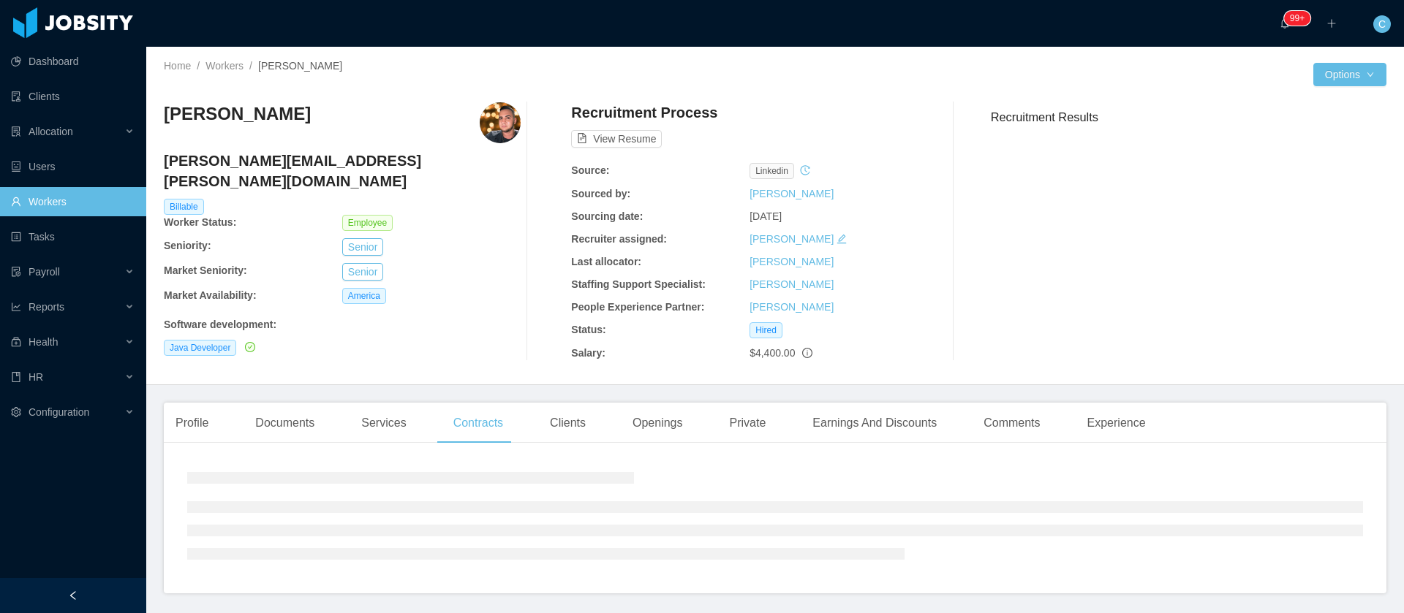
click at [541, 419] on div "Clients" at bounding box center [567, 423] width 59 height 41
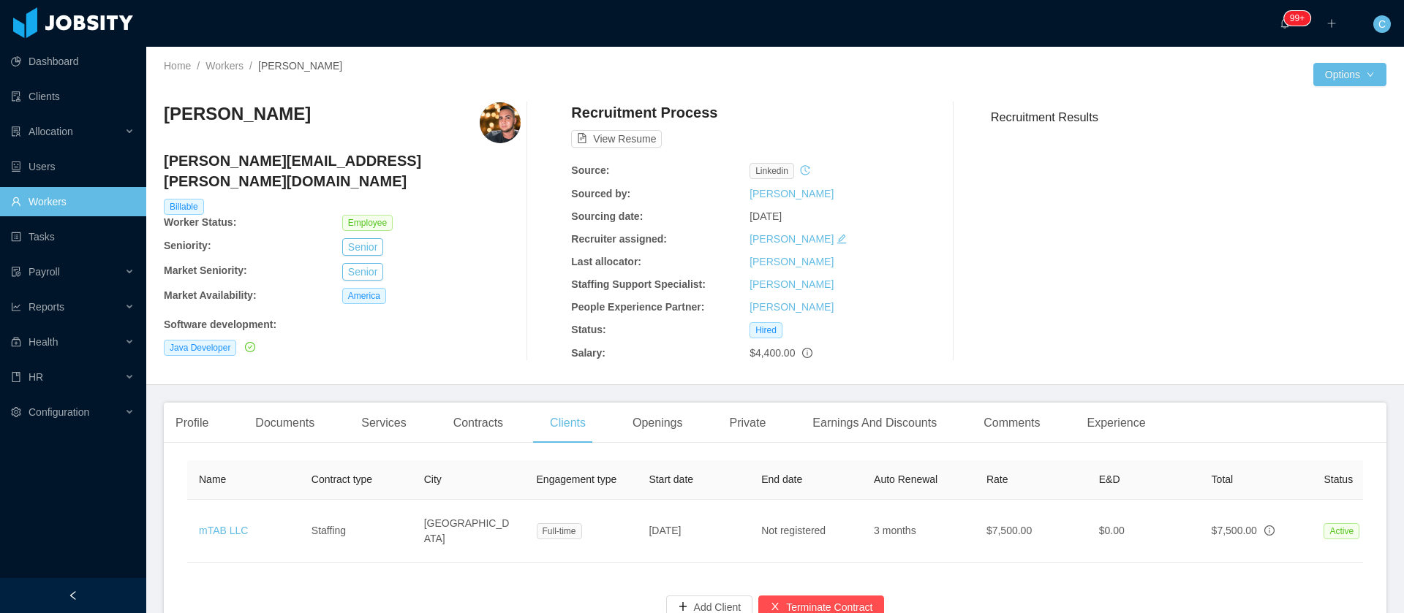
drag, startPoint x: 325, startPoint y: 123, endPoint x: 200, endPoint y: 103, distance: 126.6
click at [193, 108] on div "[PERSON_NAME]" at bounding box center [342, 122] width 357 height 41
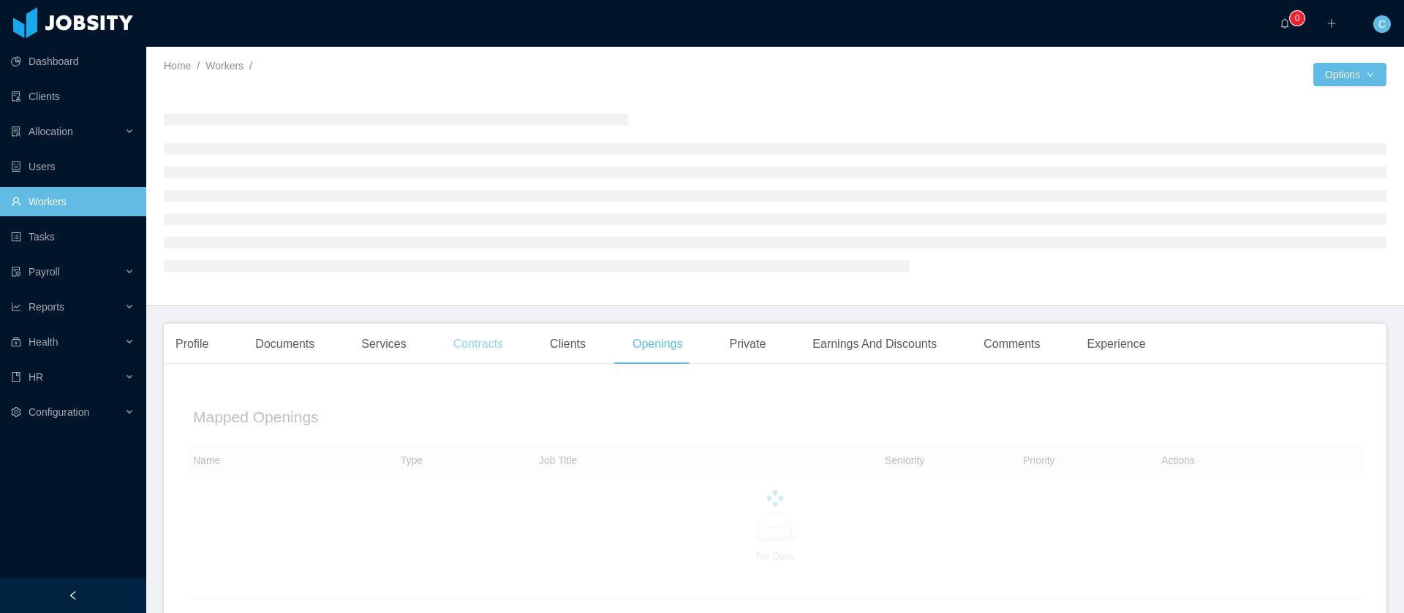
click at [488, 338] on div "Contracts" at bounding box center [478, 344] width 73 height 41
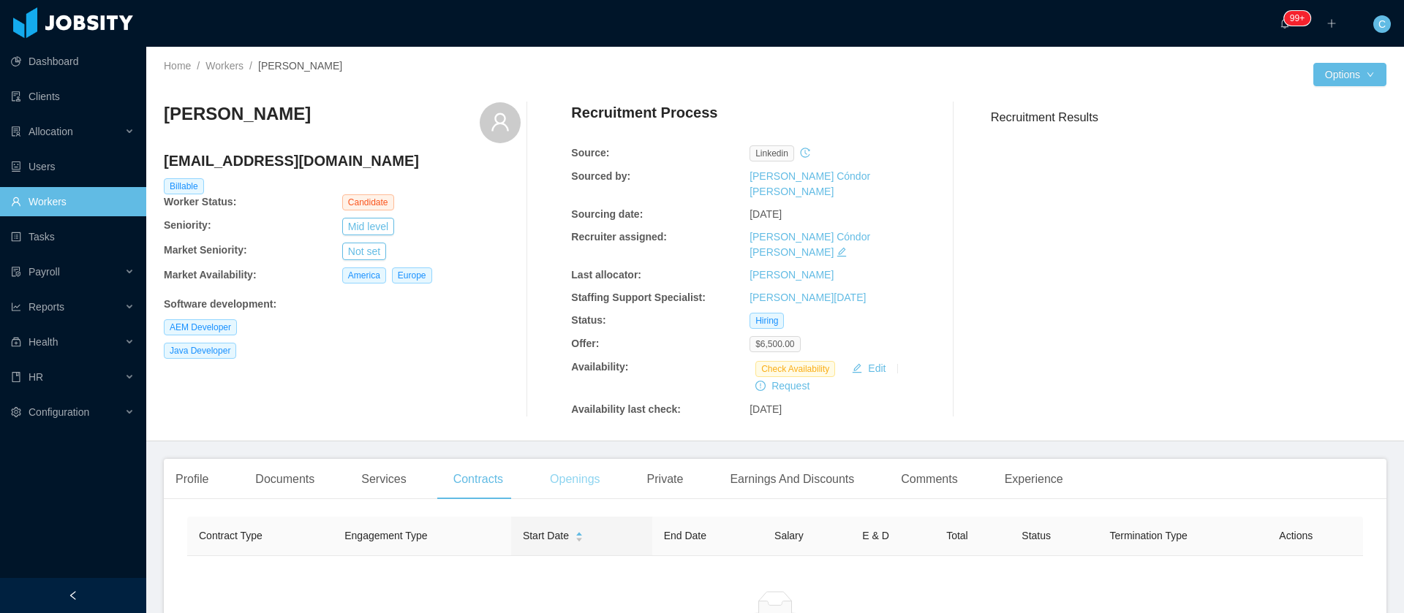
click at [583, 459] on div "Openings" at bounding box center [575, 479] width 74 height 41
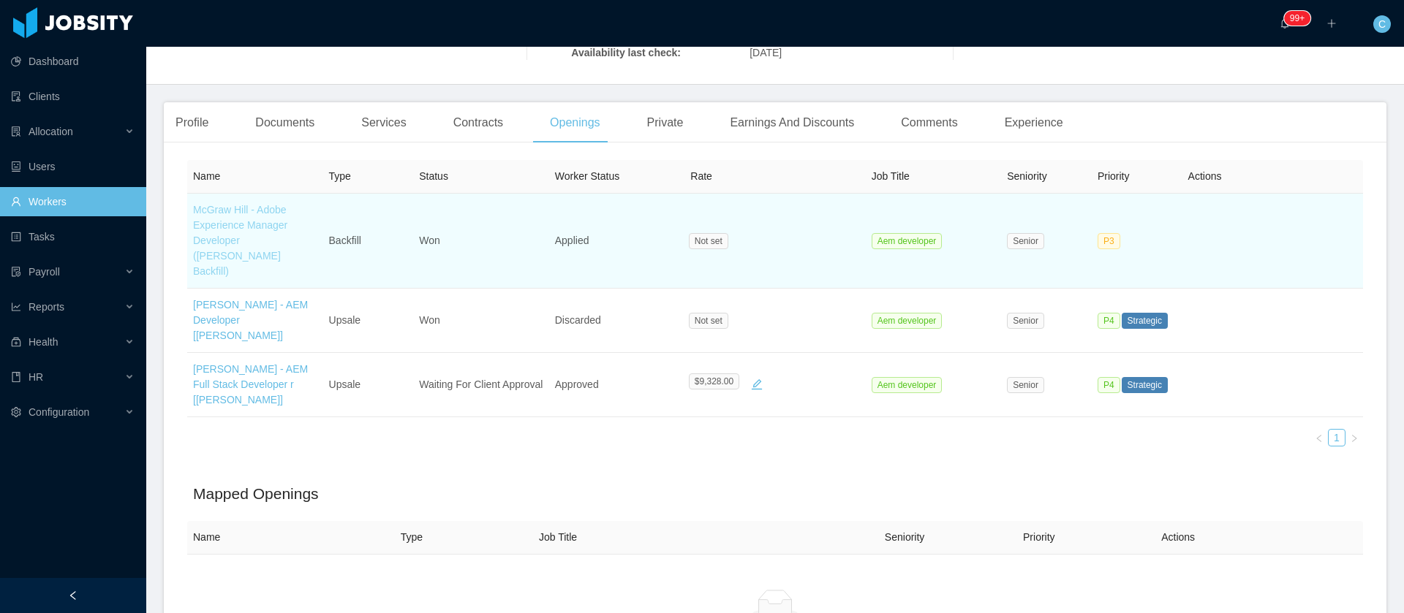
scroll to position [249, 0]
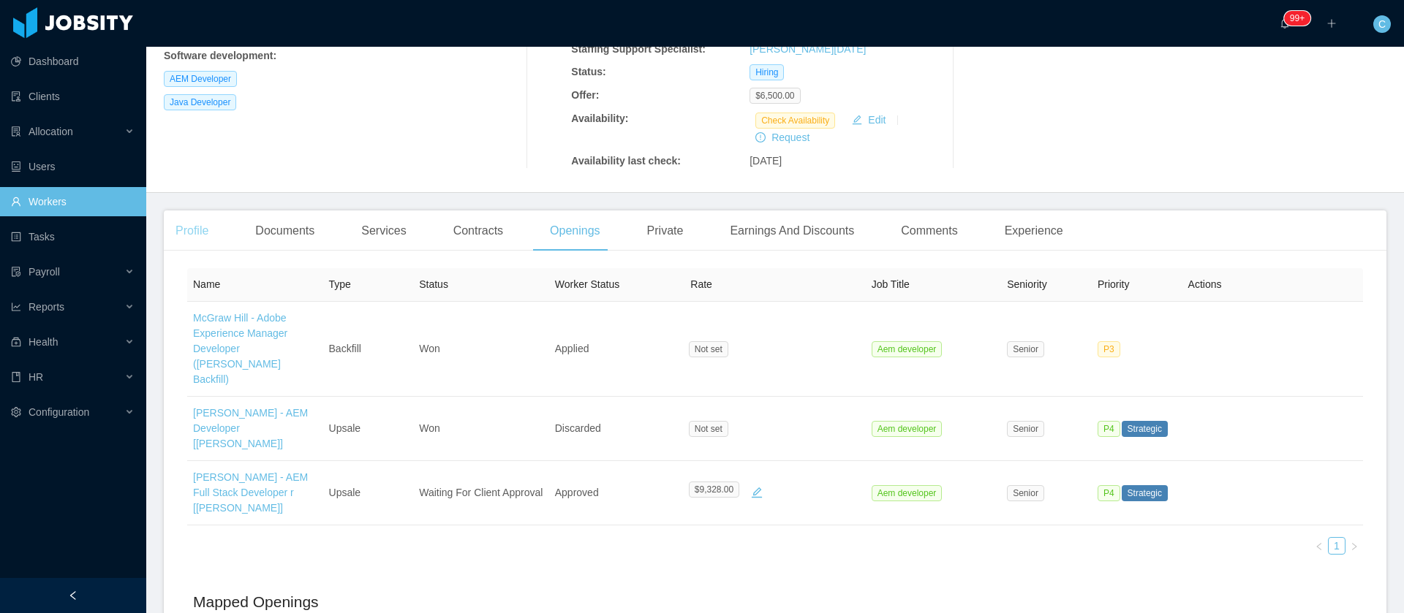
click at [200, 211] on div "Profile" at bounding box center [192, 231] width 56 height 41
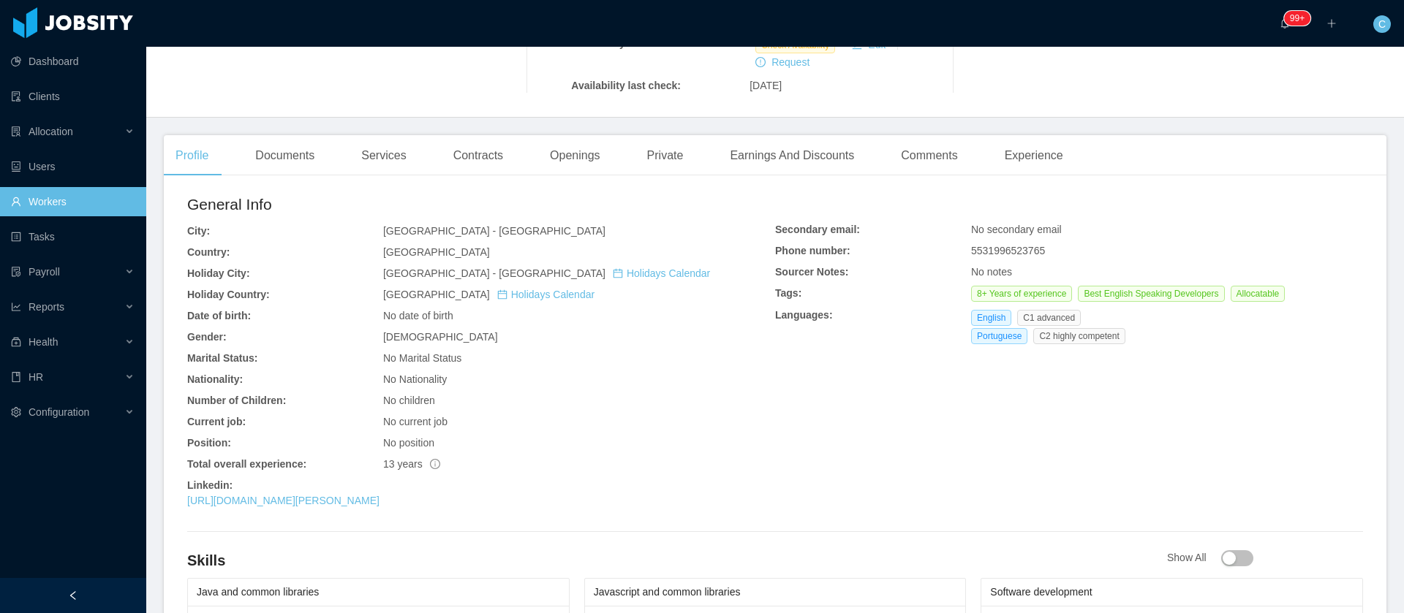
scroll to position [358, 0]
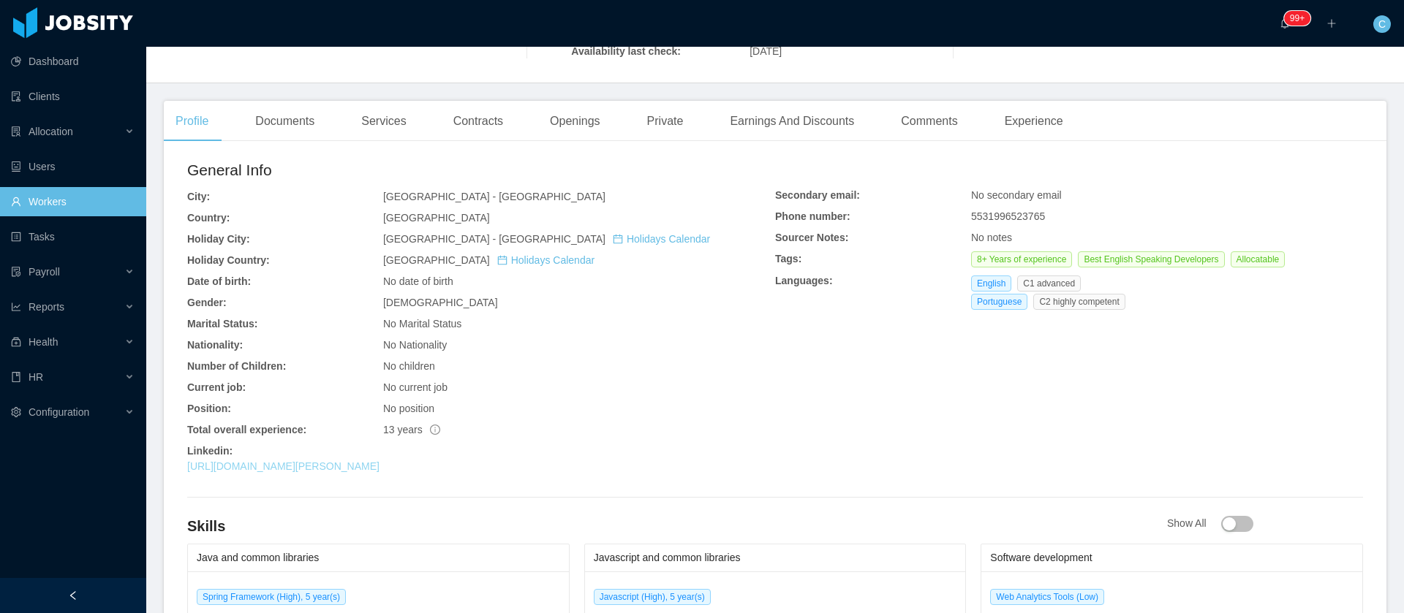
click at [325, 461] on link "[URL][DOMAIN_NAME][PERSON_NAME]" at bounding box center [283, 467] width 192 height 12
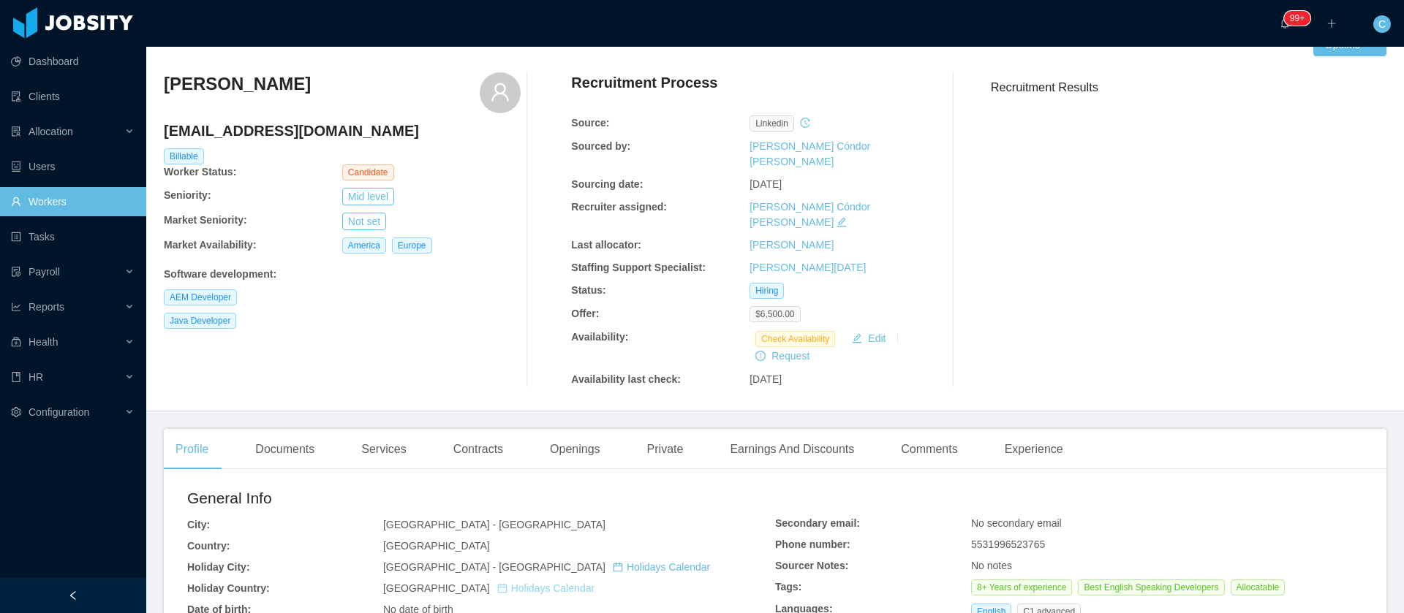
scroll to position [29, 0]
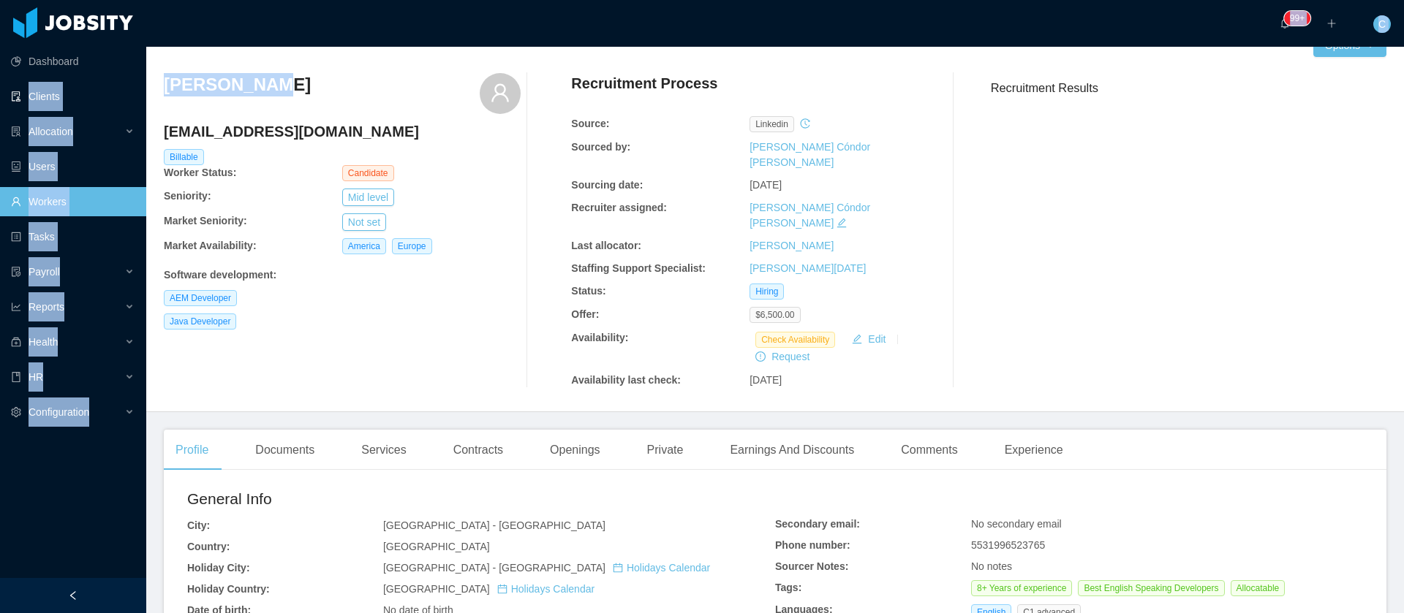
drag, startPoint x: 290, startPoint y: 87, endPoint x: 145, endPoint y: 88, distance: 144.0
click at [145, 88] on section "Dashboard Clients Allocation Users Workers Tasks Payroll Reports Health HR Conf…" at bounding box center [702, 306] width 1404 height 613
click at [285, 86] on div "[PERSON_NAME]" at bounding box center [342, 93] width 357 height 41
click at [273, 87] on div "[PERSON_NAME]" at bounding box center [342, 93] width 357 height 41
click at [226, 83] on h3 "[PERSON_NAME]" at bounding box center [237, 84] width 147 height 23
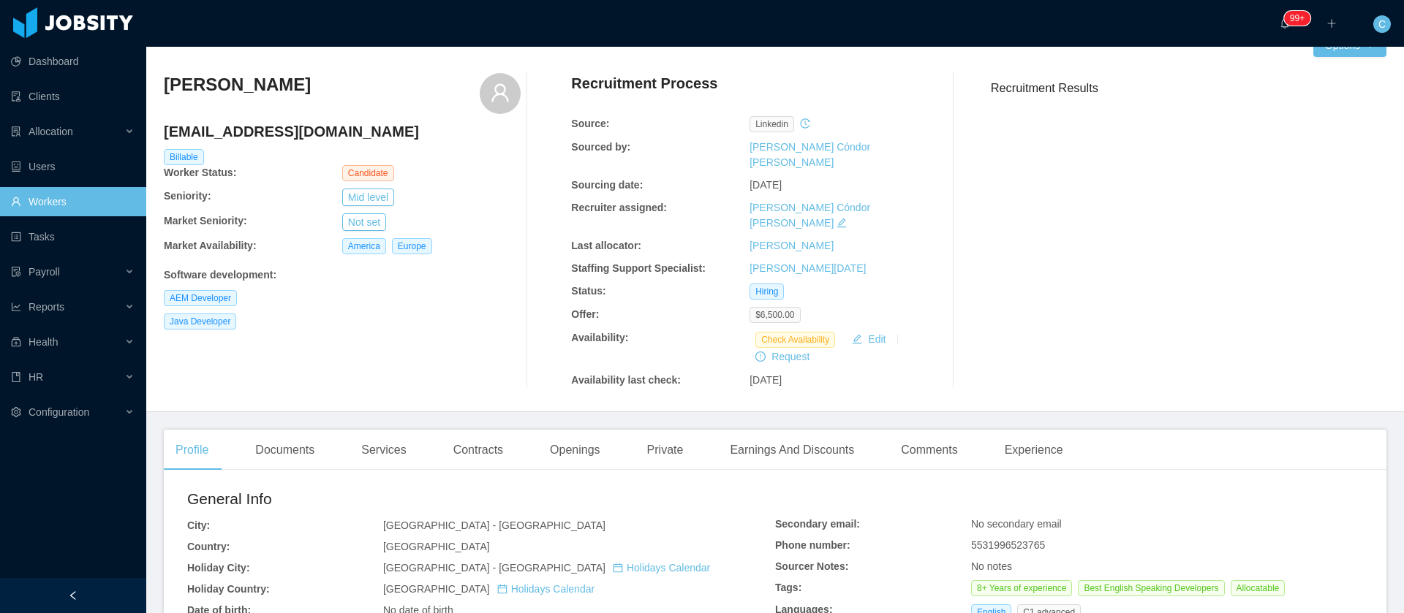
click at [228, 80] on h3 "[PERSON_NAME]" at bounding box center [237, 84] width 147 height 23
copy div "[PERSON_NAME]"
click at [78, 132] on div "Allocation" at bounding box center [73, 131] width 146 height 29
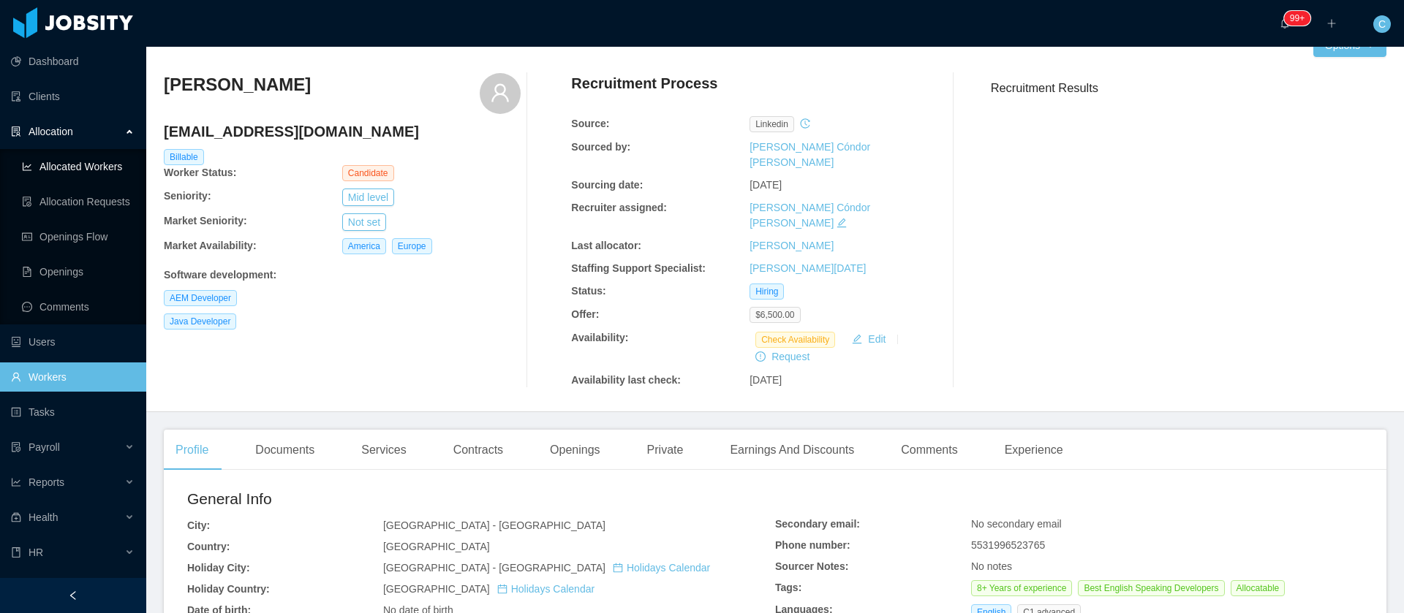
drag, startPoint x: 77, startPoint y: 169, endPoint x: 307, endPoint y: 339, distance: 285.4
click at [77, 169] on link "Allocated Workers" at bounding box center [78, 166] width 113 height 29
